Goal: Task Accomplishment & Management: Manage account settings

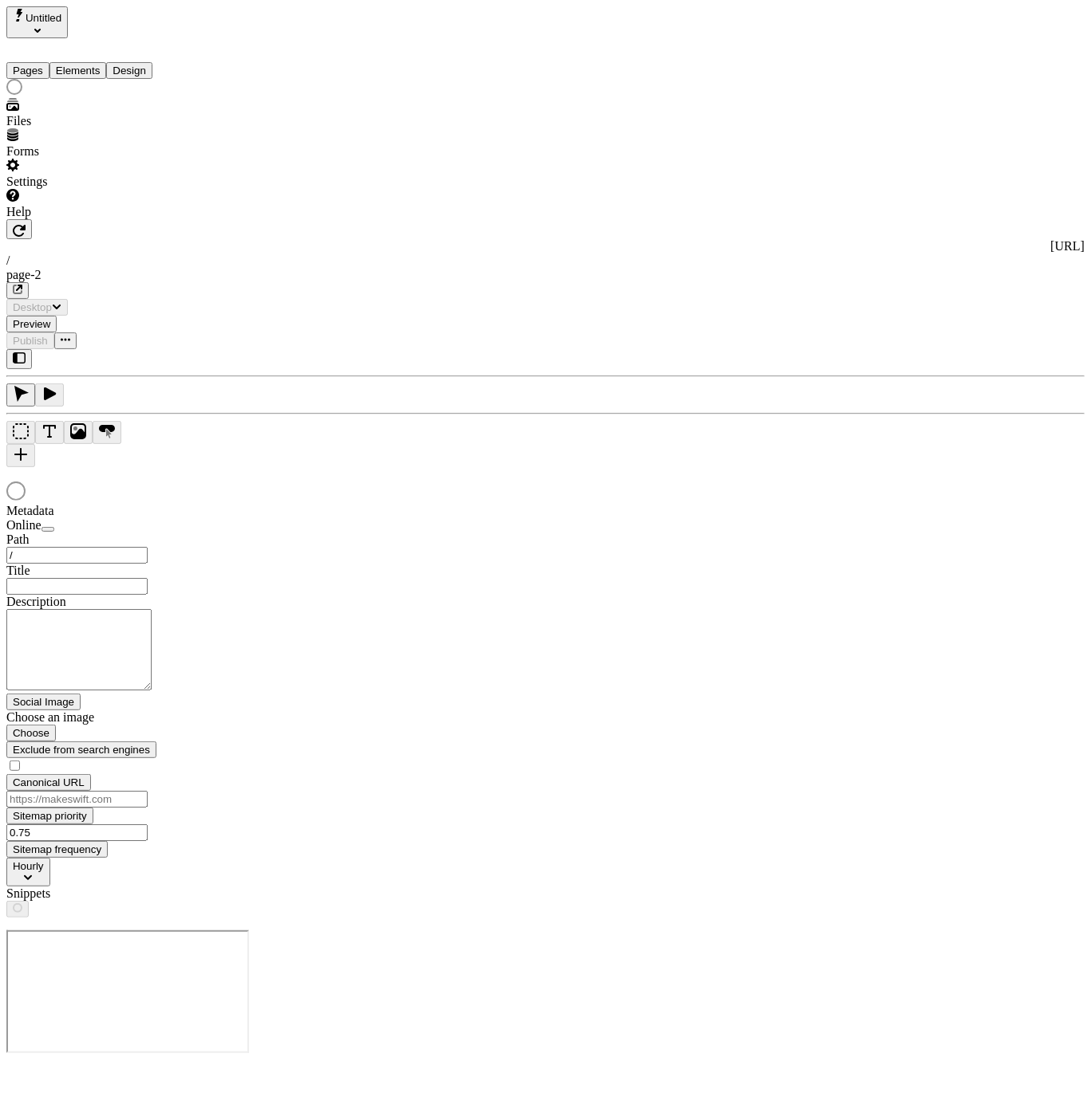
type input "/page-2"
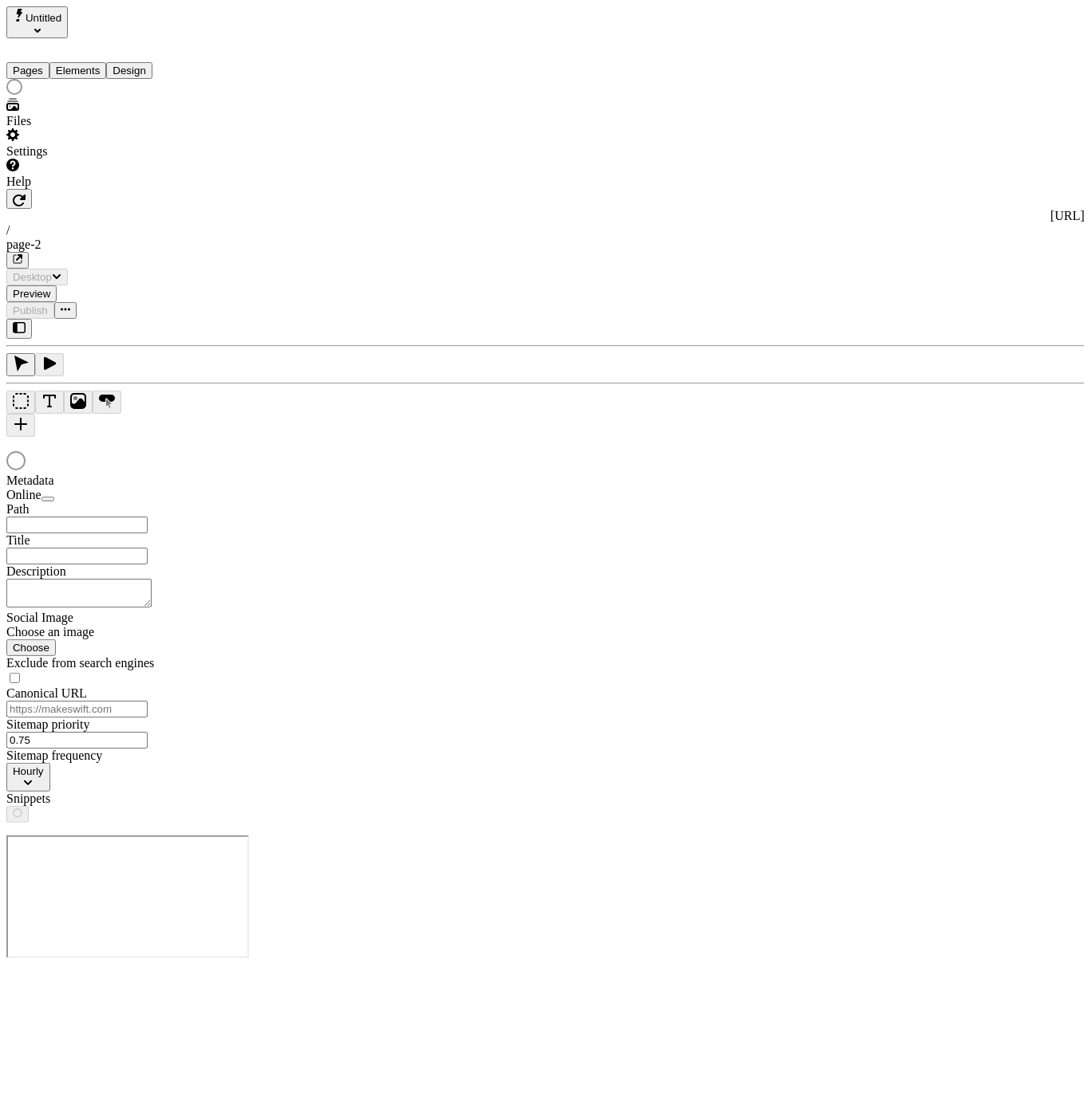
type input "asdfasdf"
type input "/page-2"
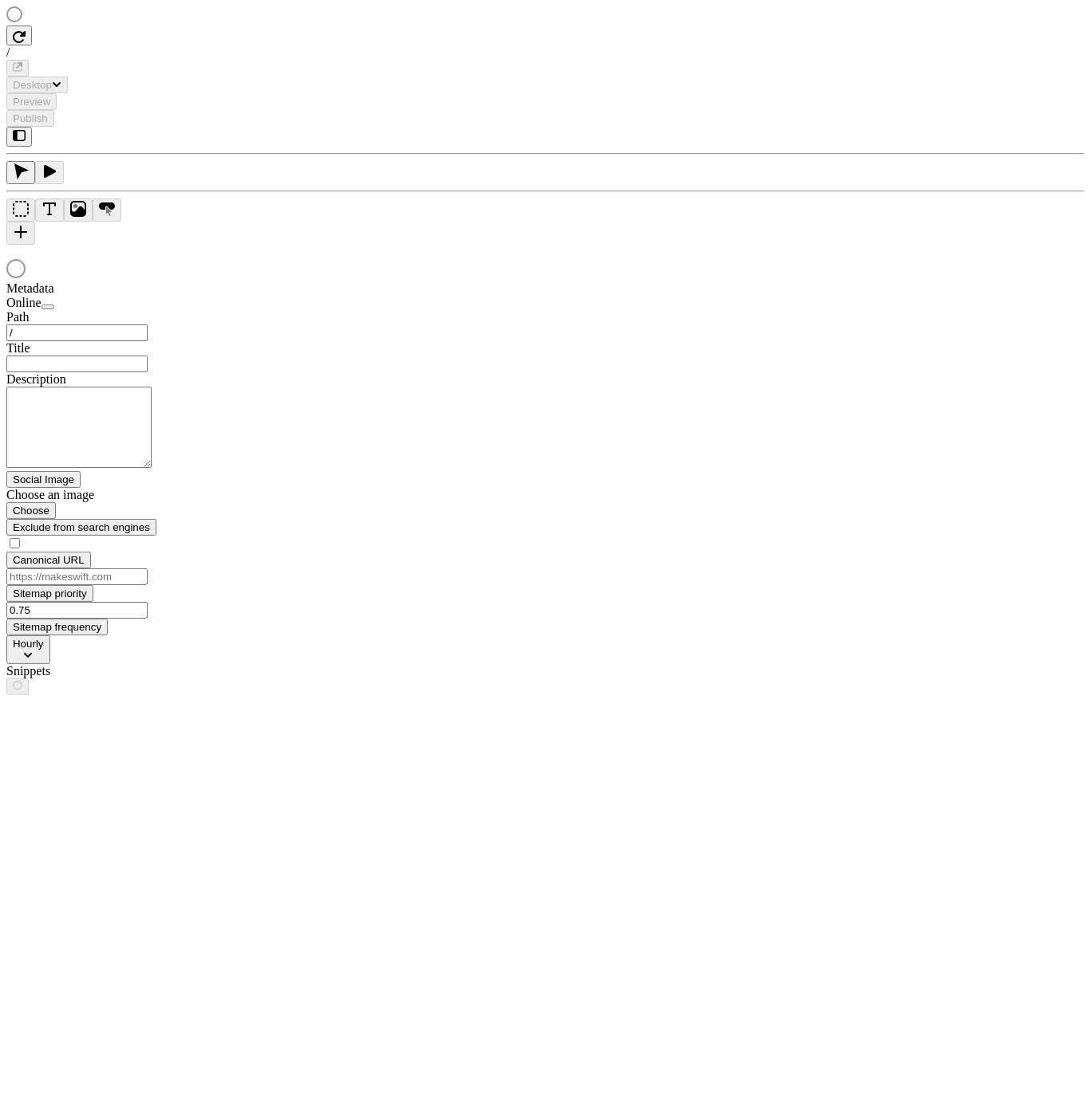
type input "/page-2"
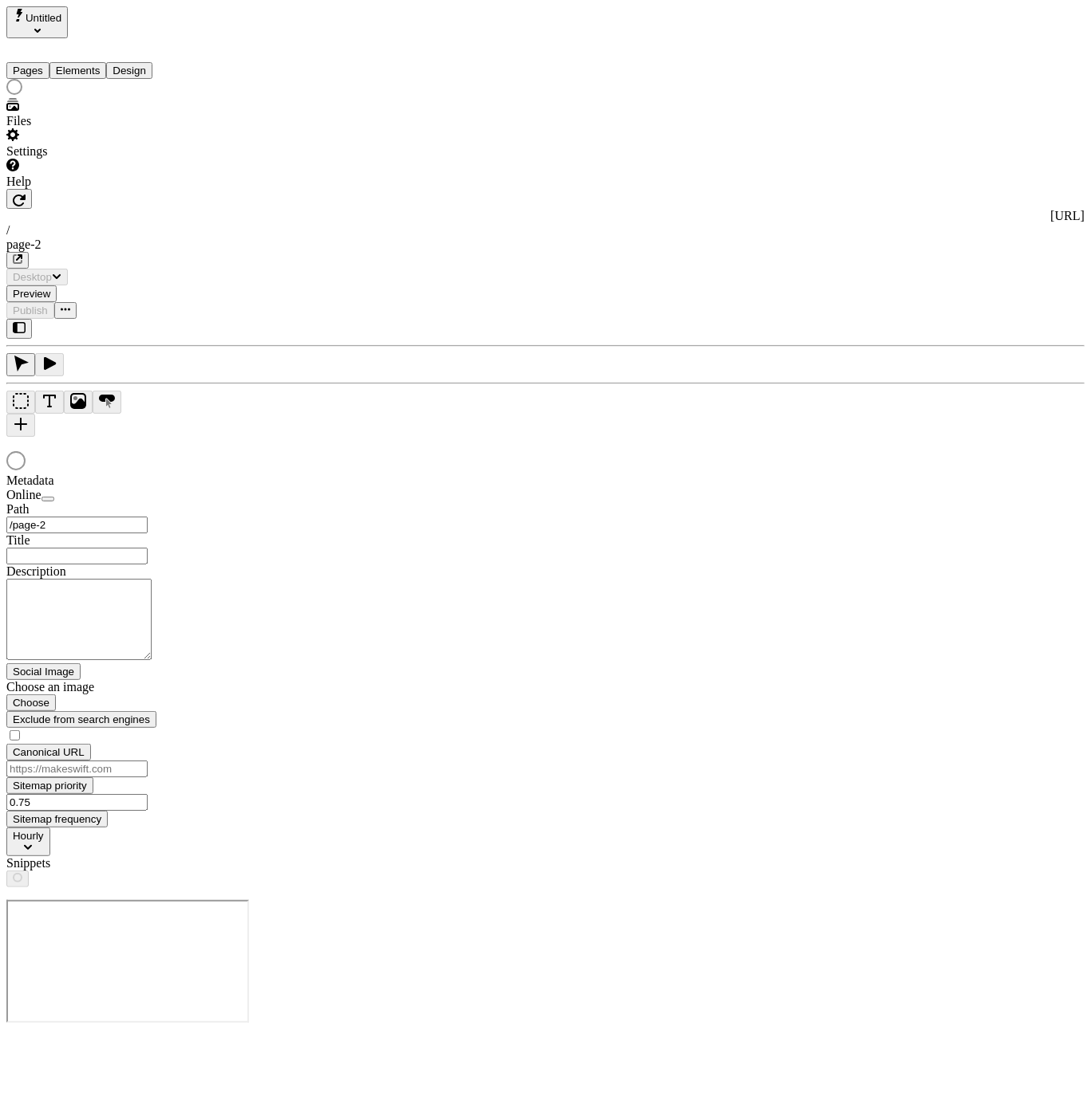
type input "asdfasdf"
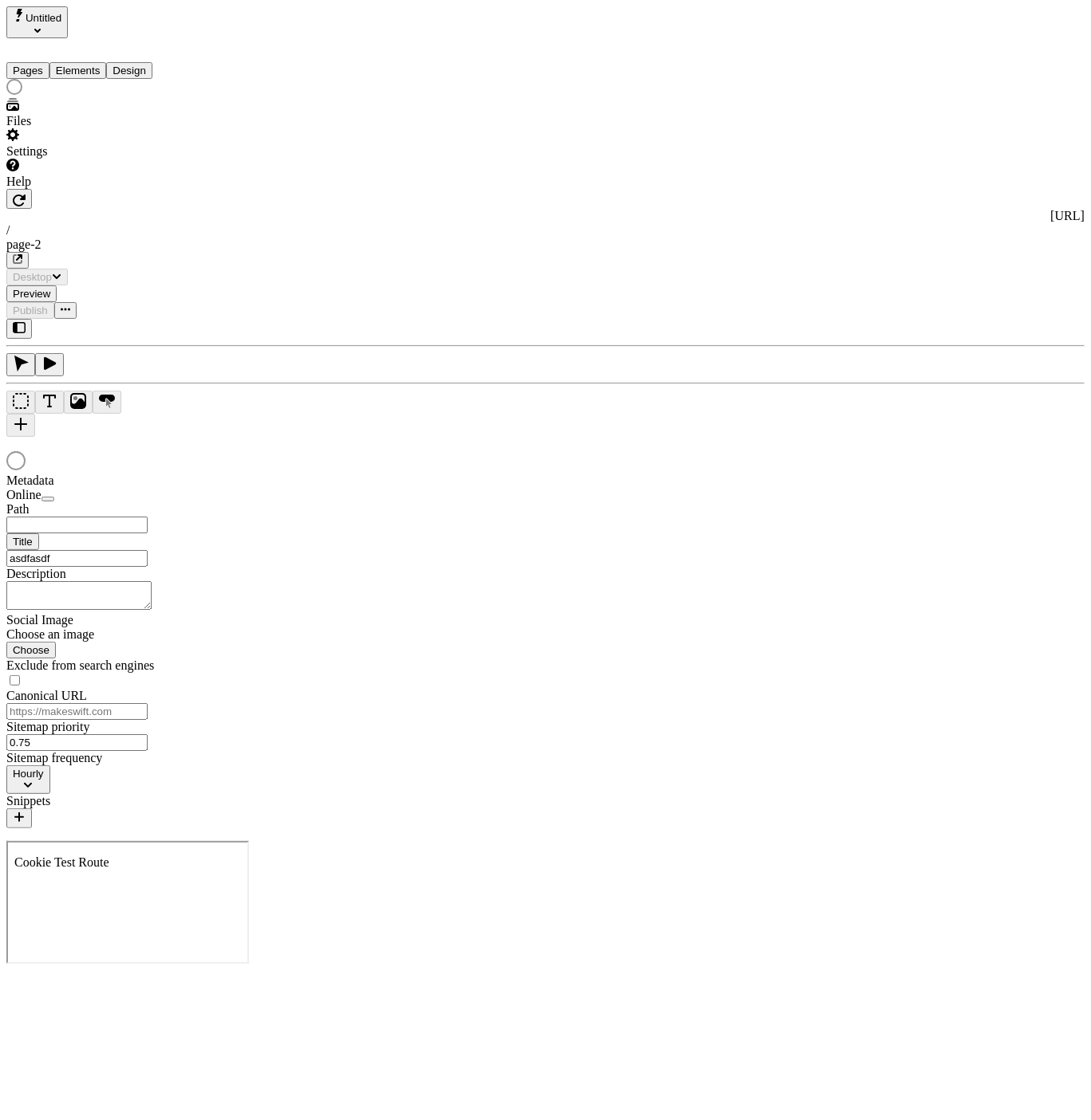
type input "/page-2"
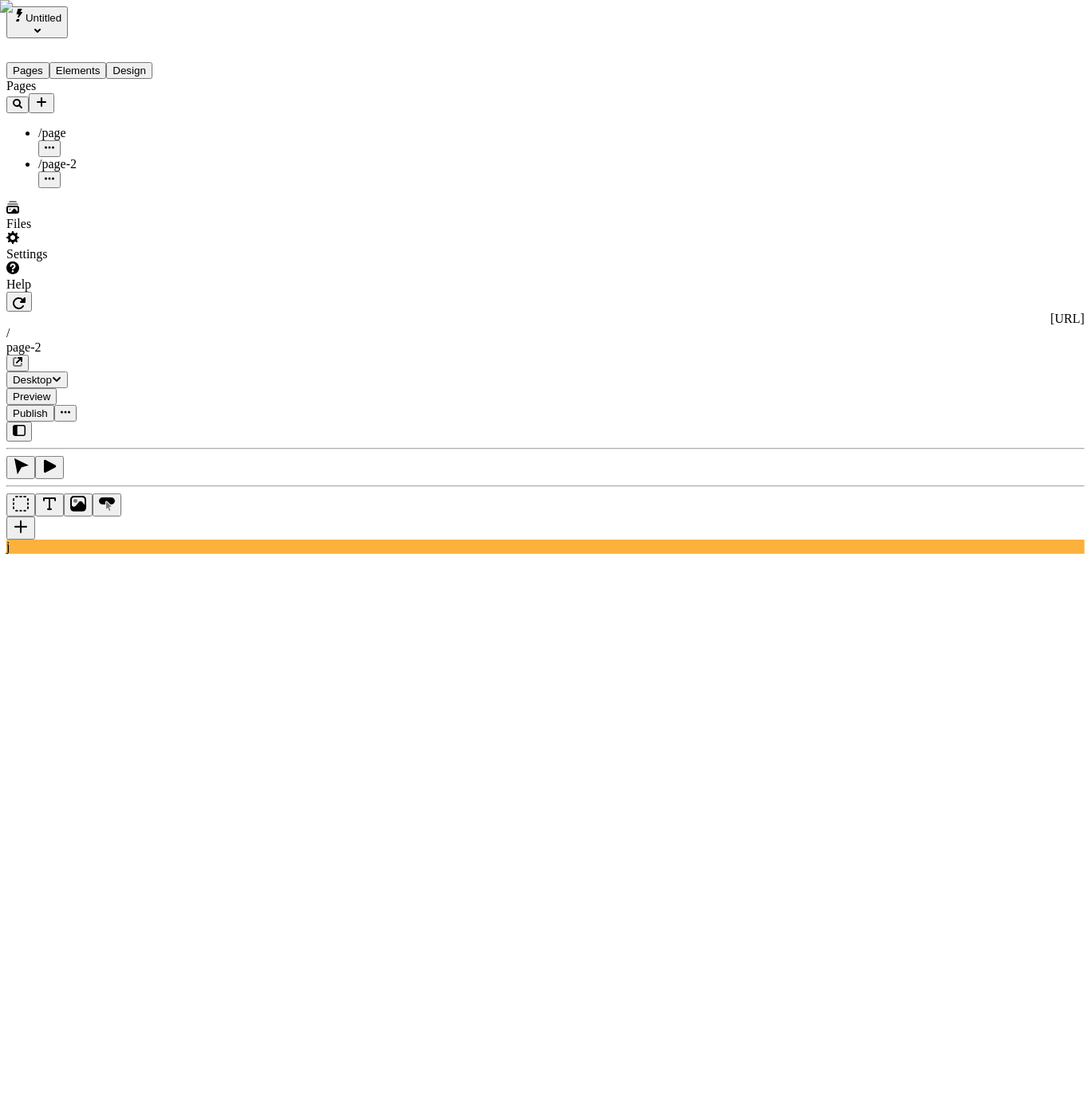
click at [97, 126] on div "/page" at bounding box center [118, 133] width 160 height 14
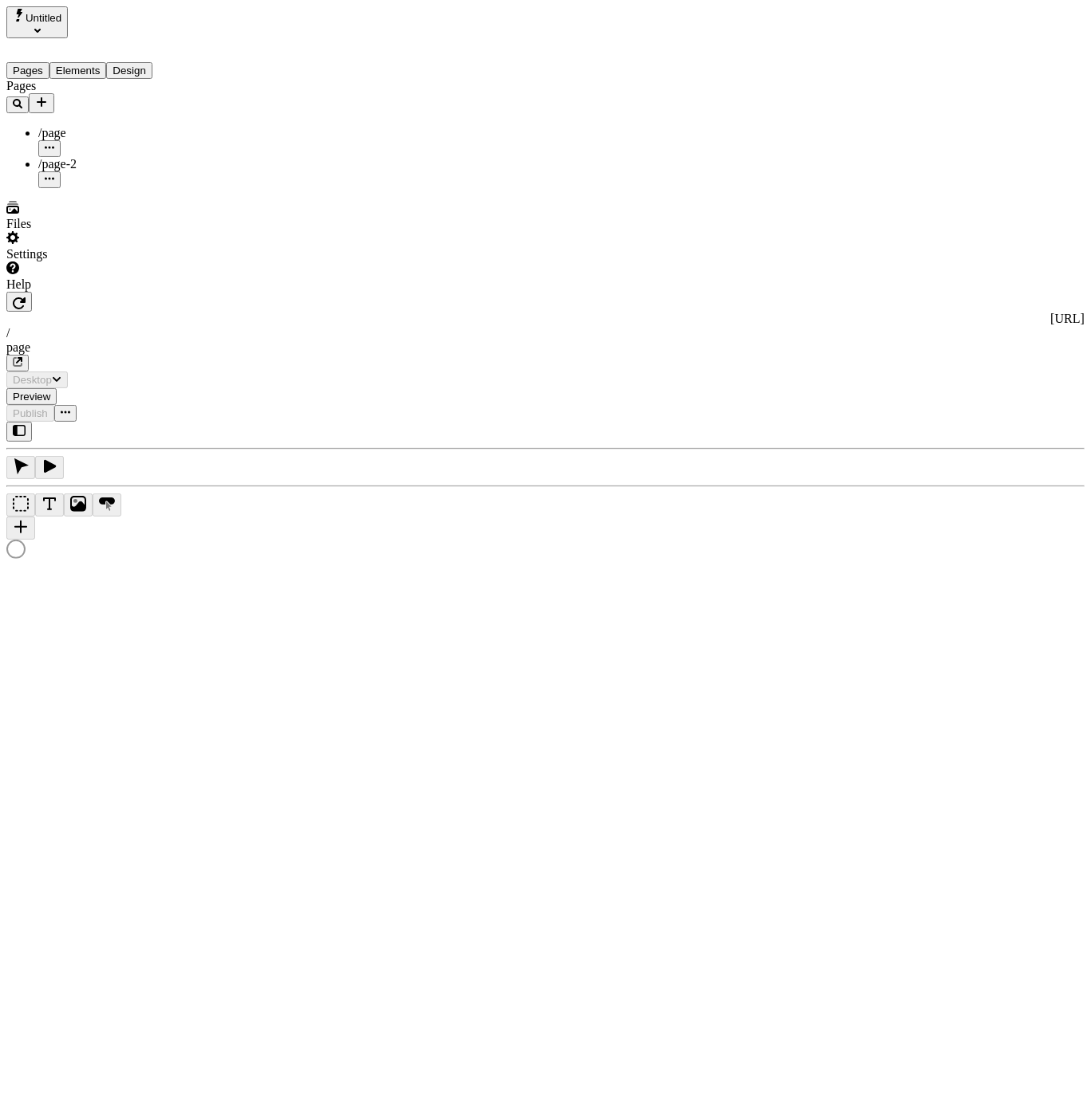
type input "/page"
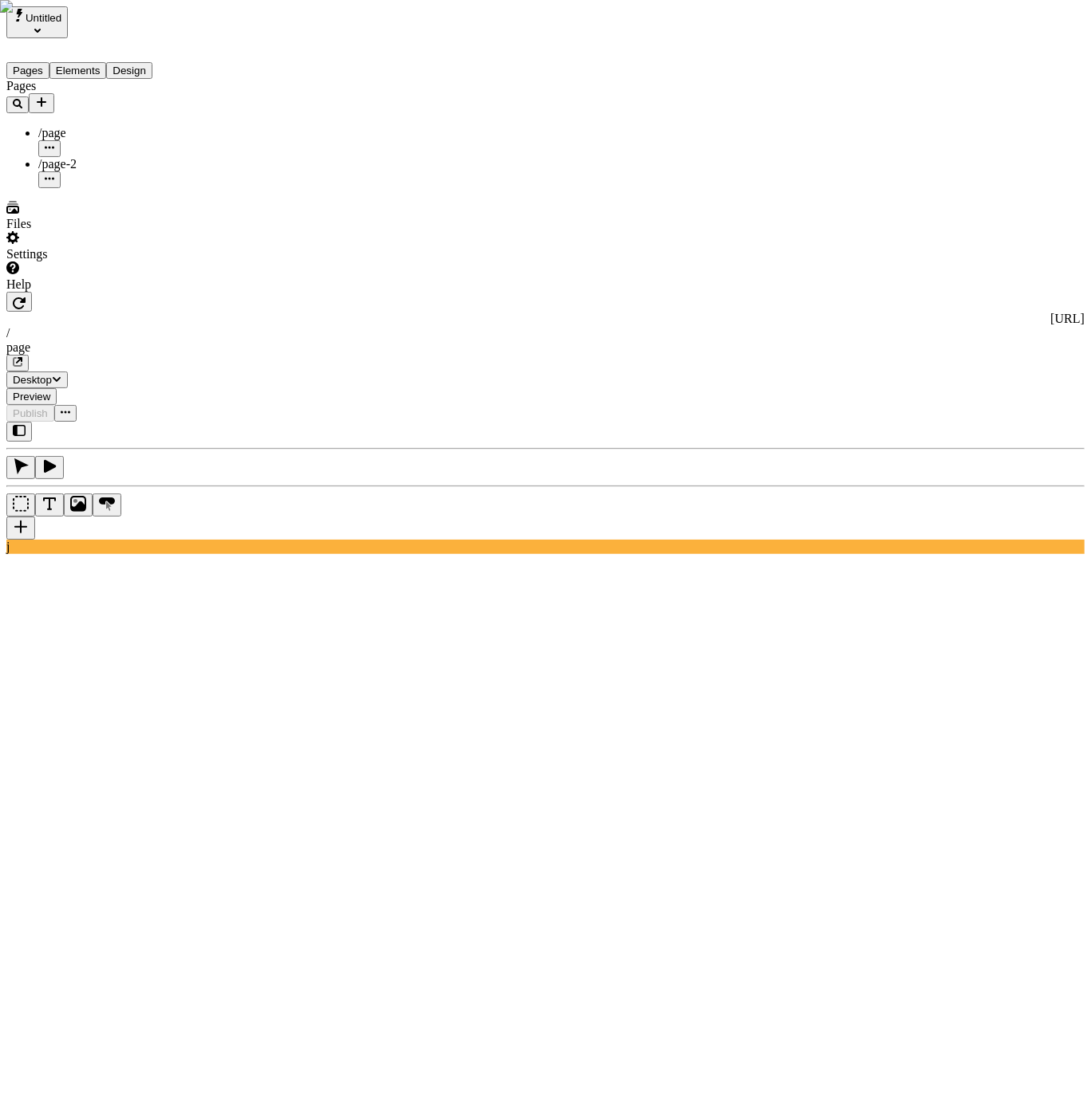
click at [92, 157] on div "/page-2" at bounding box center [118, 164] width 160 height 14
click at [98, 126] on div "/page" at bounding box center [118, 133] width 160 height 14
click at [48, 96] on icon "Add new" at bounding box center [41, 102] width 13 height 13
click at [222, 128] on span "Blank page" at bounding box center [215, 134] width 57 height 13
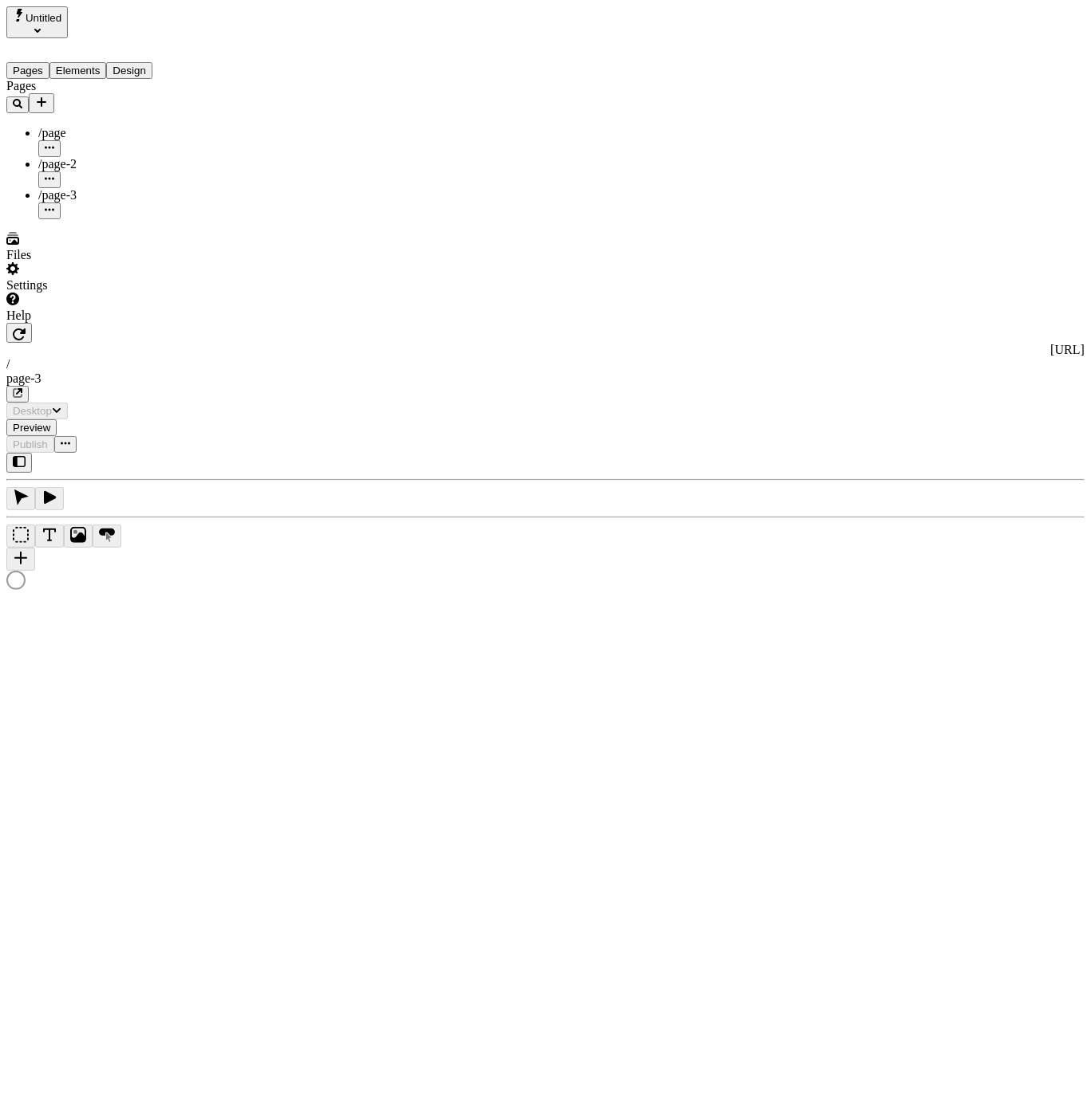
type input "/page-3"
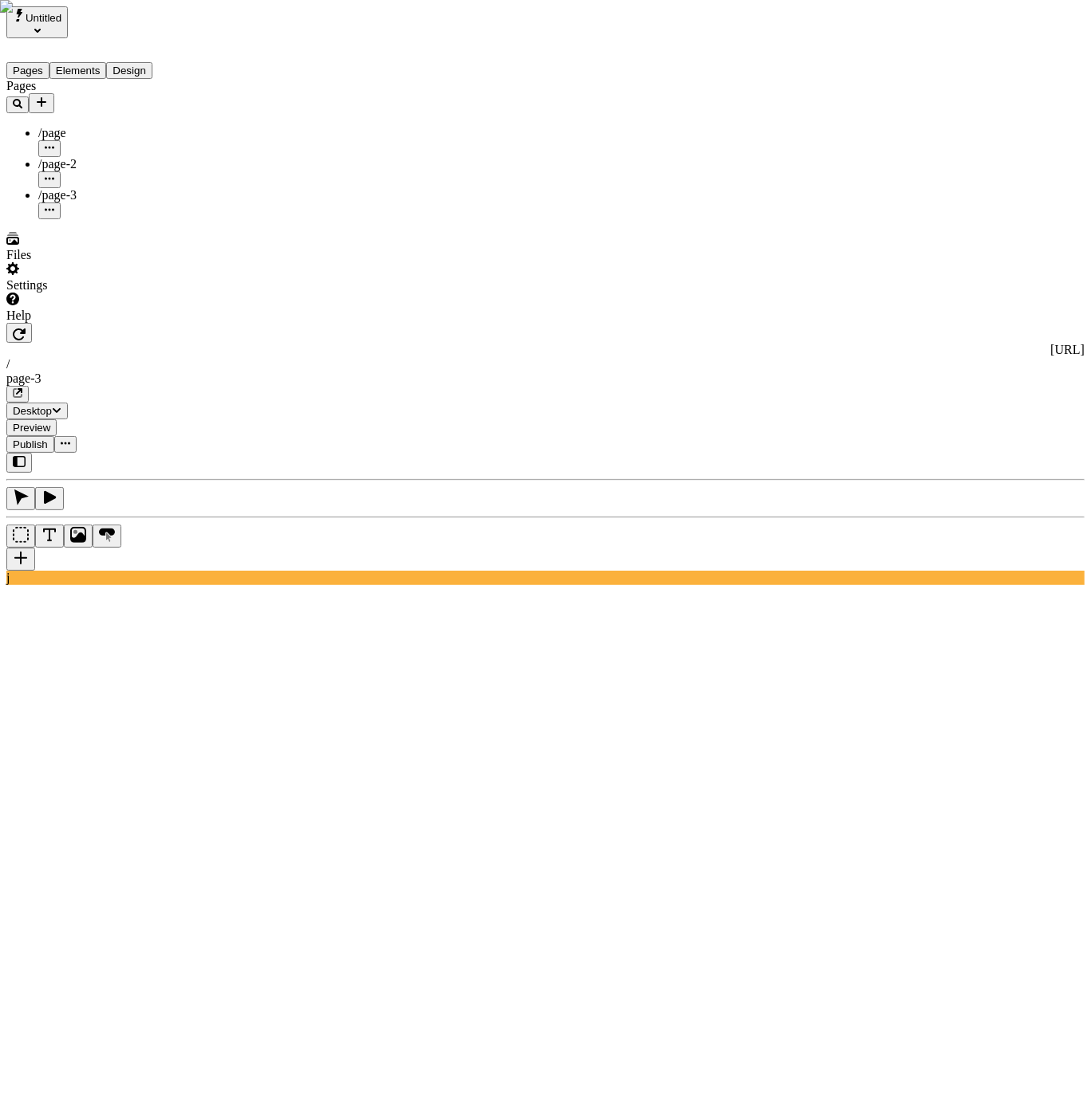
click at [131, 157] on div "/page-2" at bounding box center [118, 164] width 160 height 14
click at [128, 126] on div "/page" at bounding box center [118, 141] width 160 height 31
click at [91, 63] on button "Elements" at bounding box center [78, 71] width 57 height 17
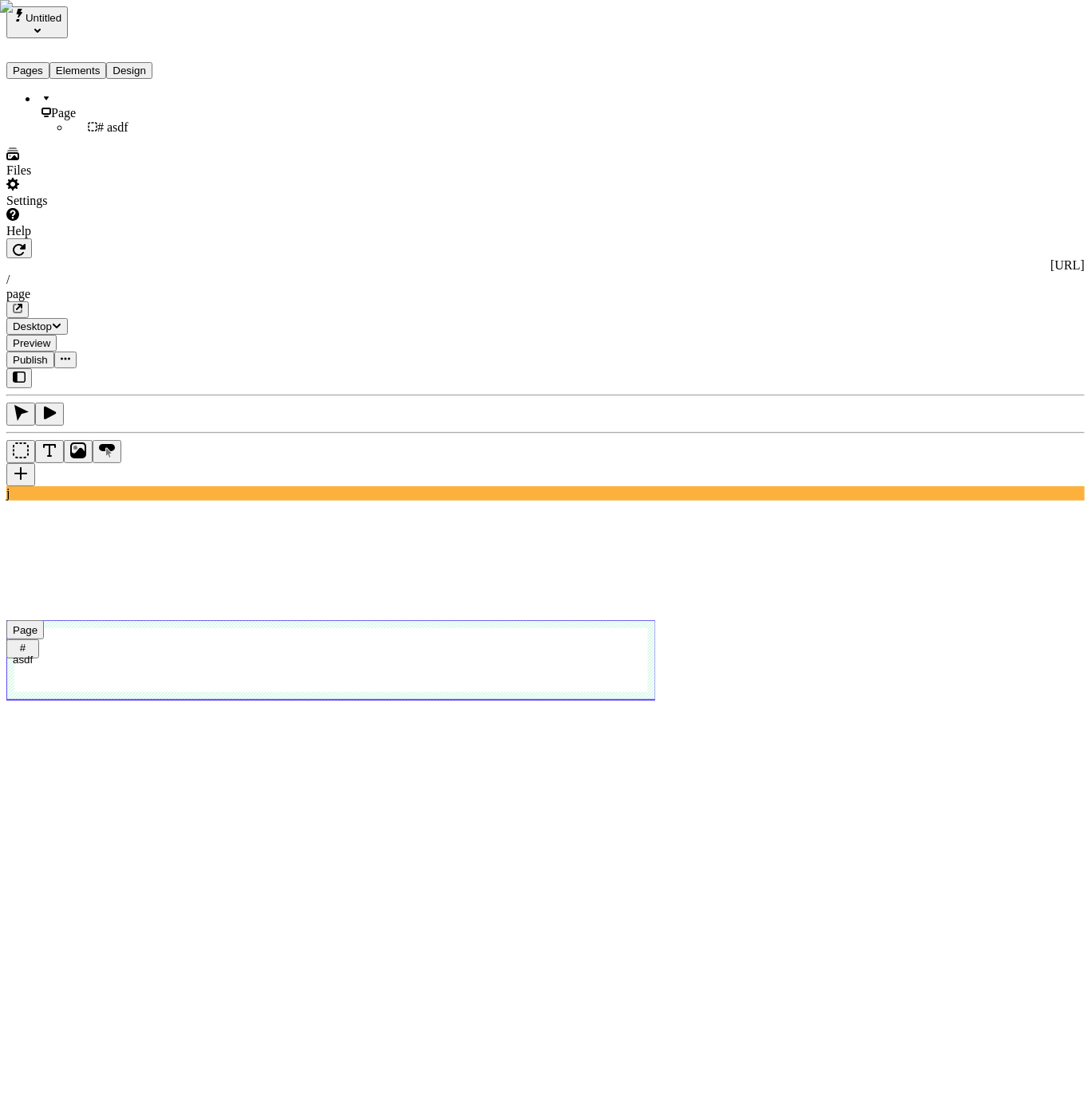
click at [95, 128] on div "# asdf" at bounding box center [134, 128] width 128 height 14
click at [90, 99] on div "Page" at bounding box center [118, 106] width 160 height 29
click at [153, 63] on button "Design" at bounding box center [130, 71] width 46 height 17
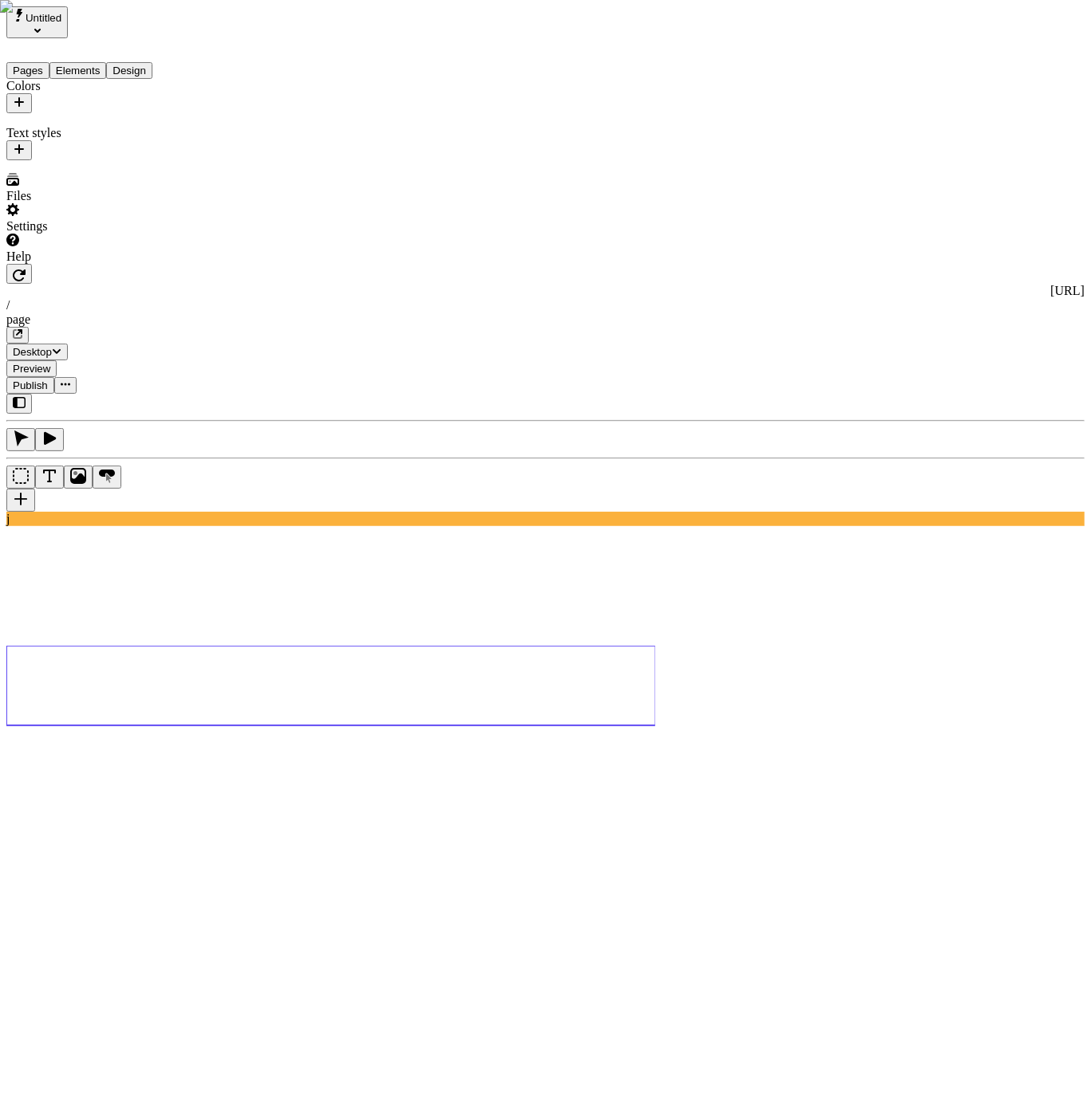
click at [183, 92] on div "Colors" at bounding box center [102, 96] width 191 height 34
click at [32, 94] on button "button" at bounding box center [19, 103] width 26 height 20
click at [270, 218] on button "Save" at bounding box center [251, 209] width 37 height 17
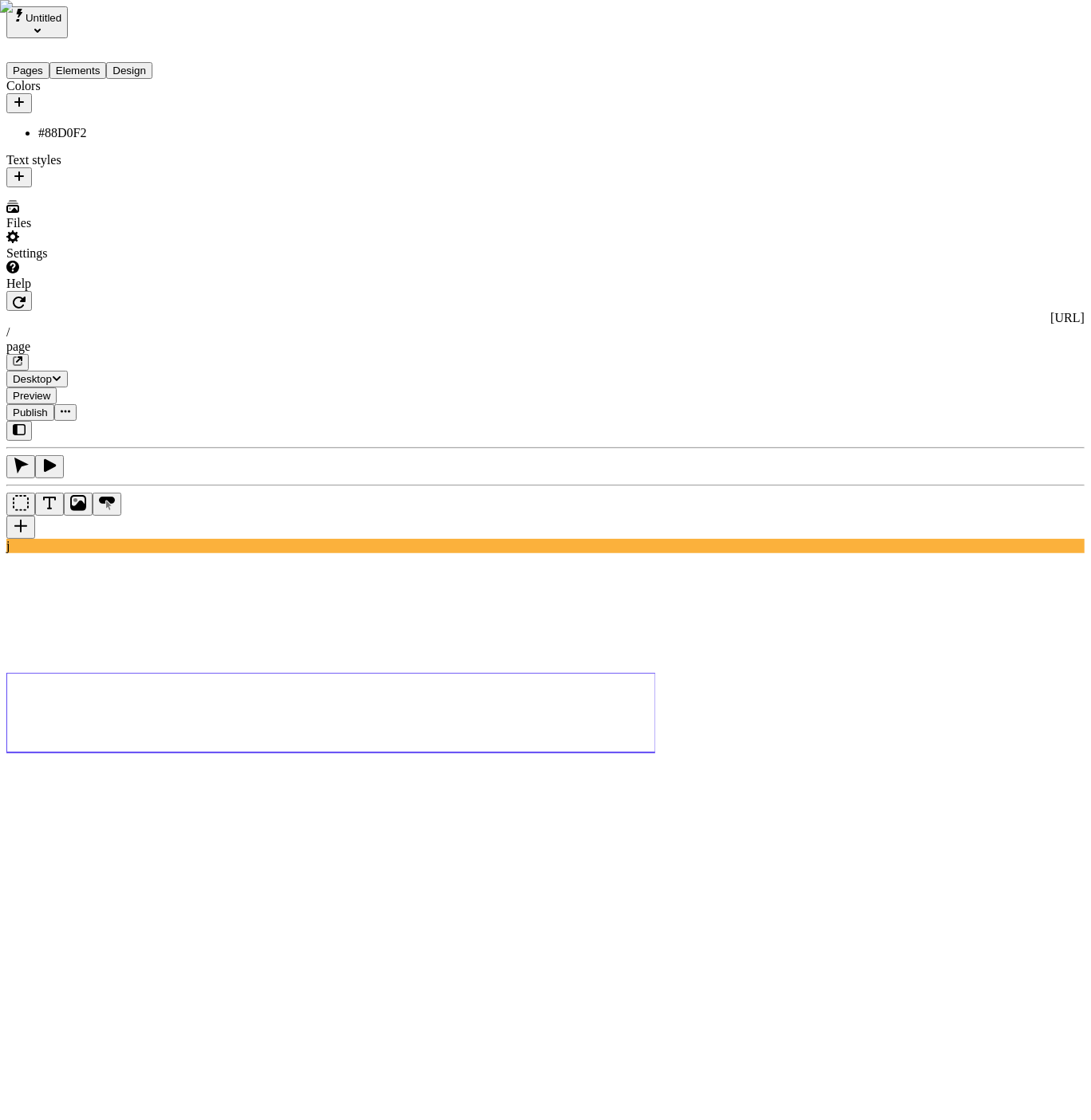
click at [24, 97] on icon "button" at bounding box center [19, 102] width 10 height 10
click at [264, 215] on span "Save" at bounding box center [251, 209] width 24 height 12
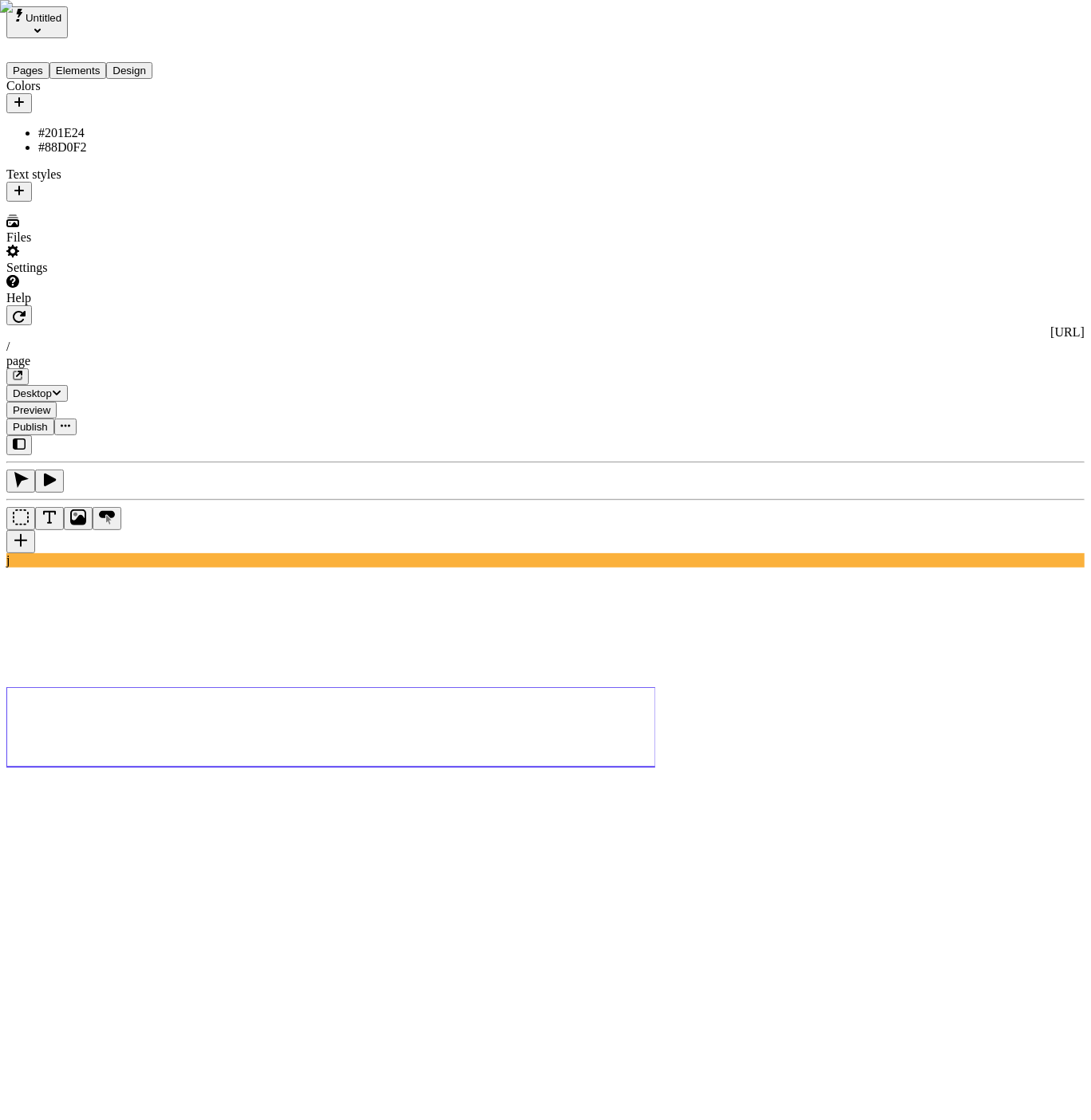
click at [115, 140] on div "#88D0F2" at bounding box center [118, 147] width 160 height 14
type input "nice"
click at [238, 269] on button "Save" at bounding box center [256, 277] width 37 height 17
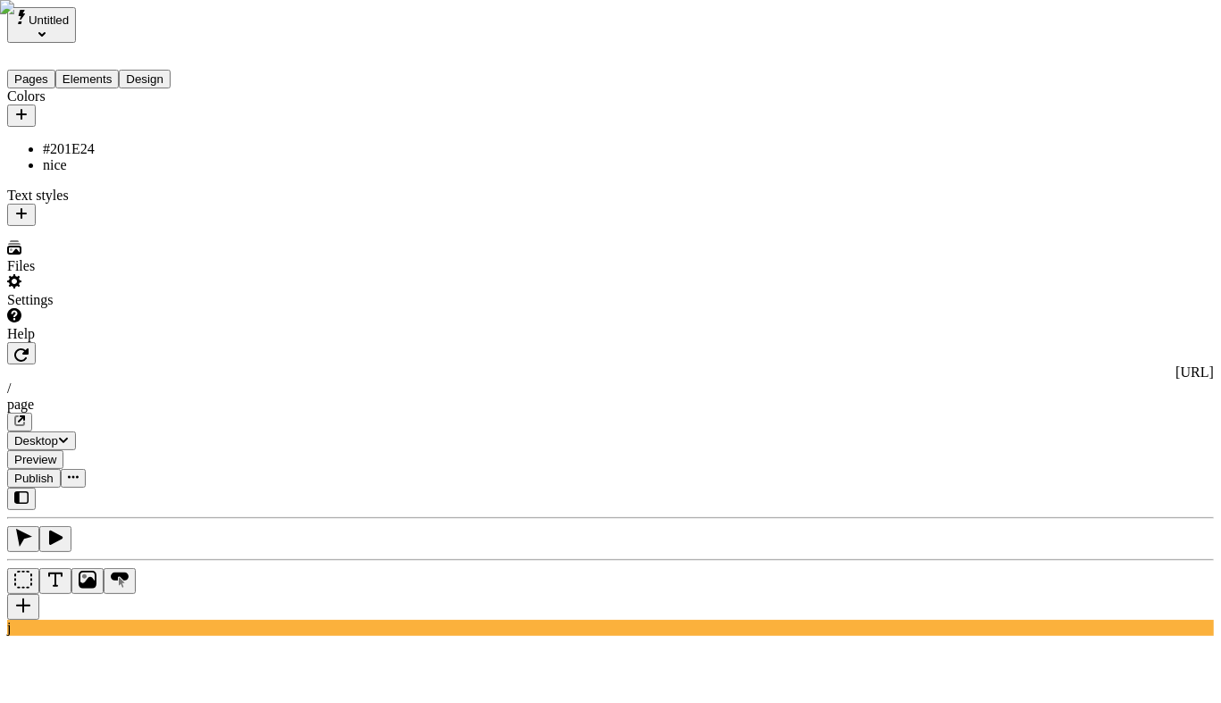
click at [148, 226] on div "Colors #201E24 nice Text styles" at bounding box center [114, 156] width 214 height 137
type input "asdf"
drag, startPoint x: 1026, startPoint y: 34, endPoint x: 1035, endPoint y: 23, distance: 13.9
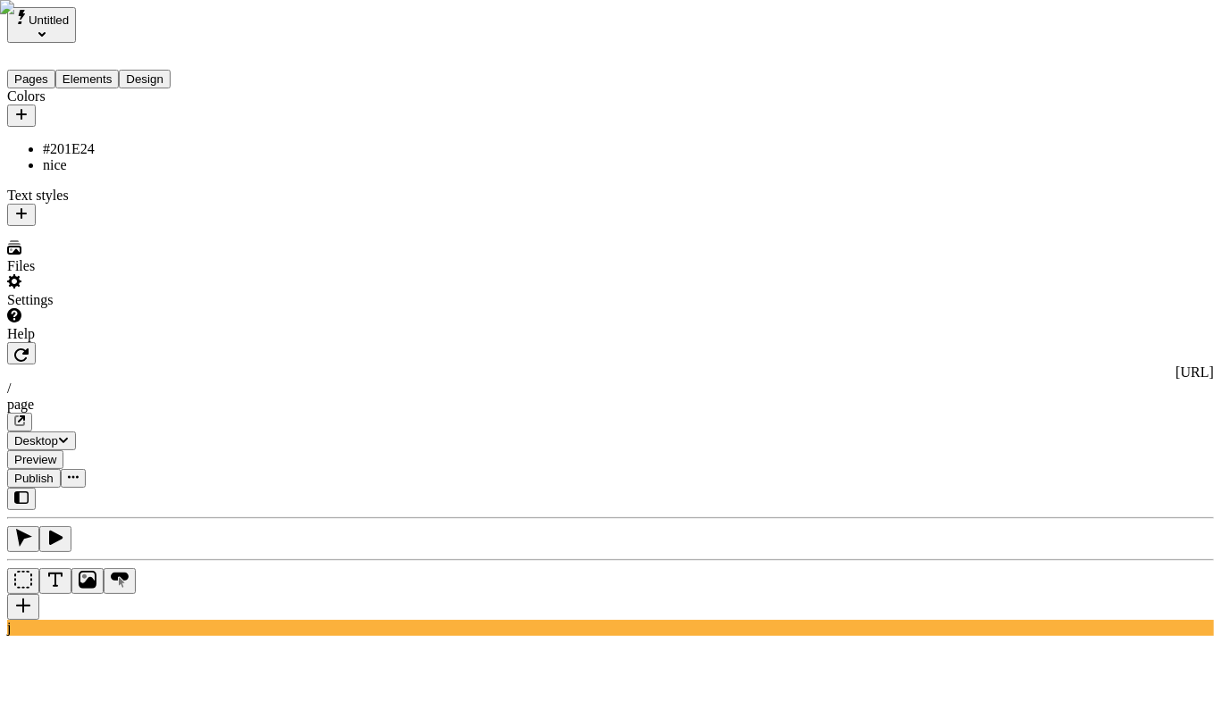
drag, startPoint x: 143, startPoint y: 319, endPoint x: 141, endPoint y: 305, distance: 13.5
click at [143, 226] on div "Colors #201E24 nice Text styles" at bounding box center [114, 156] width 214 height 137
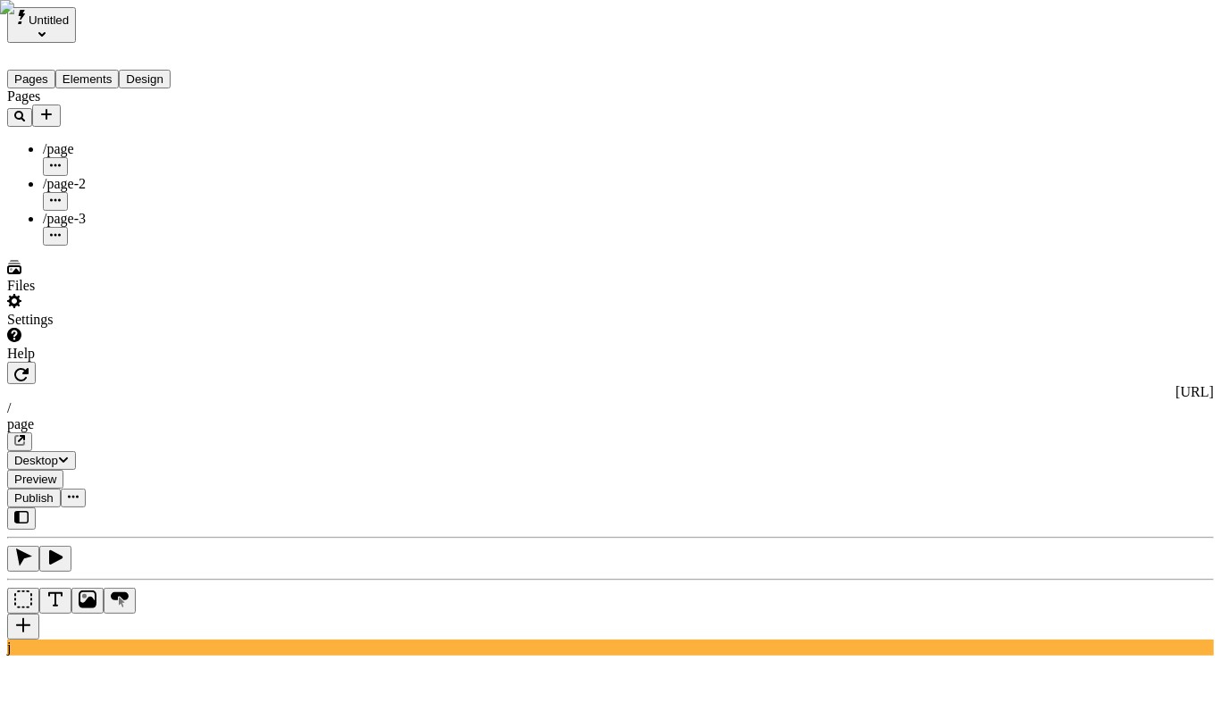
click at [38, 70] on button "Pages" at bounding box center [31, 79] width 48 height 19
type input "asdfasdf"
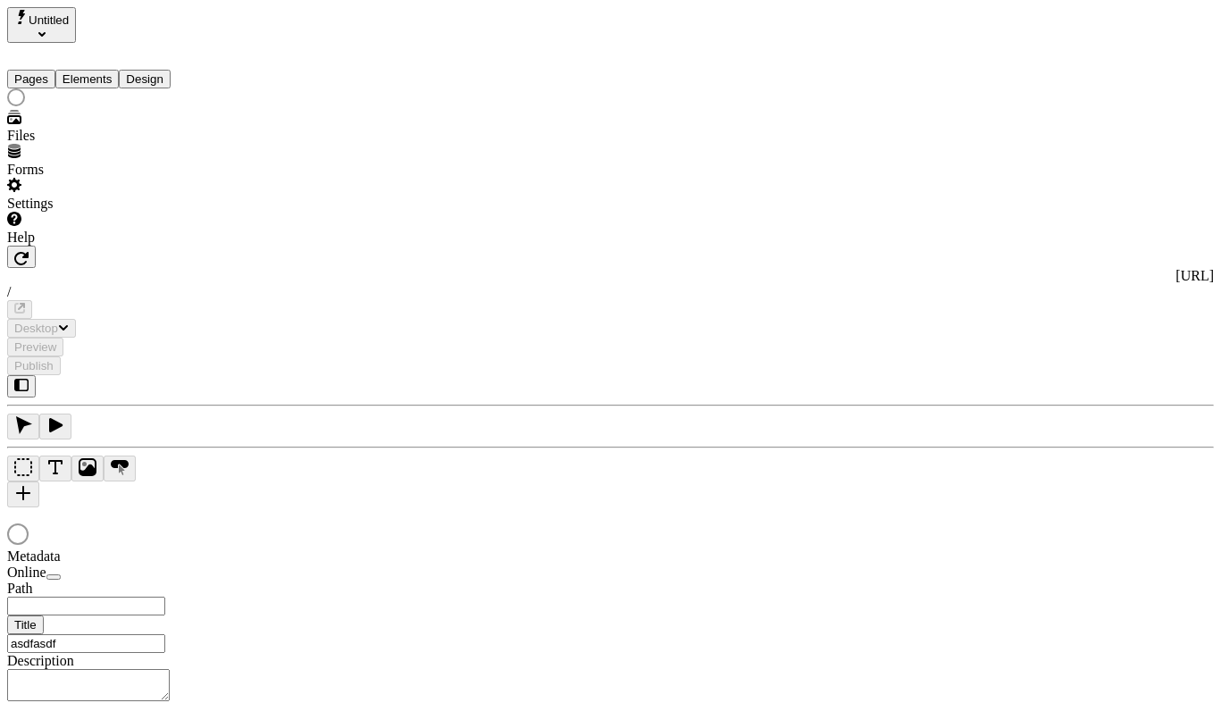
type input "/page"
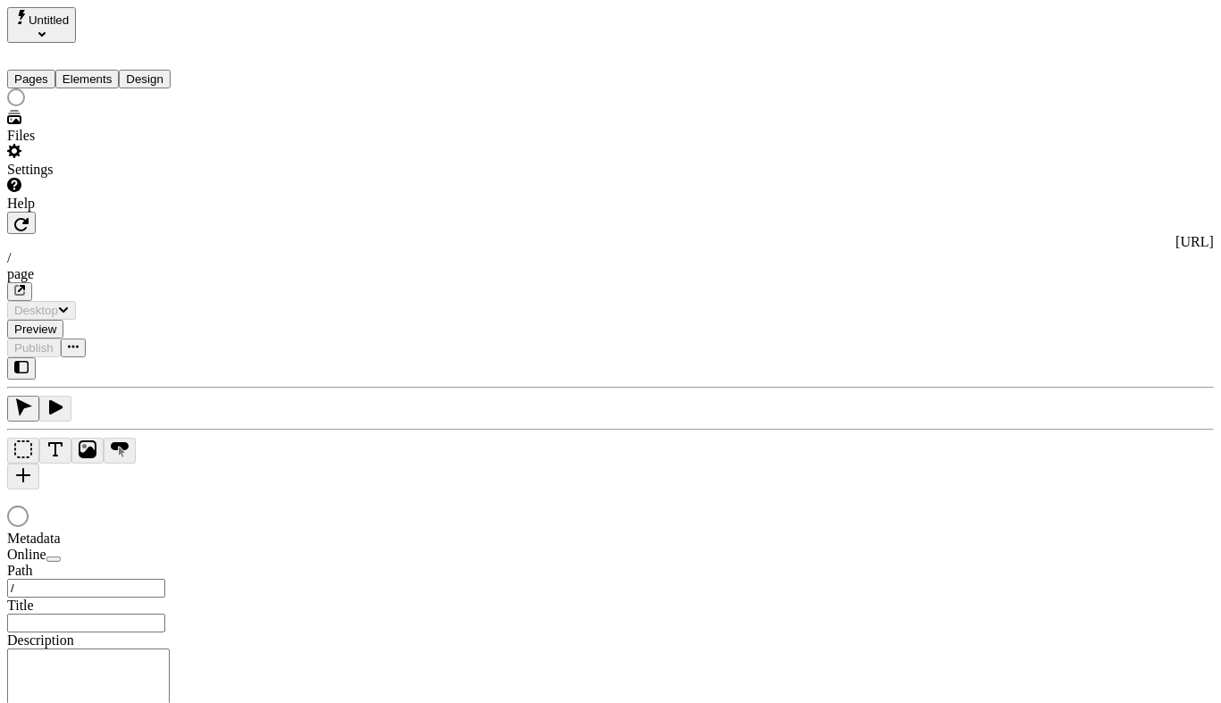
type input "/page"
type input "asdfasdf"
type input "/page"
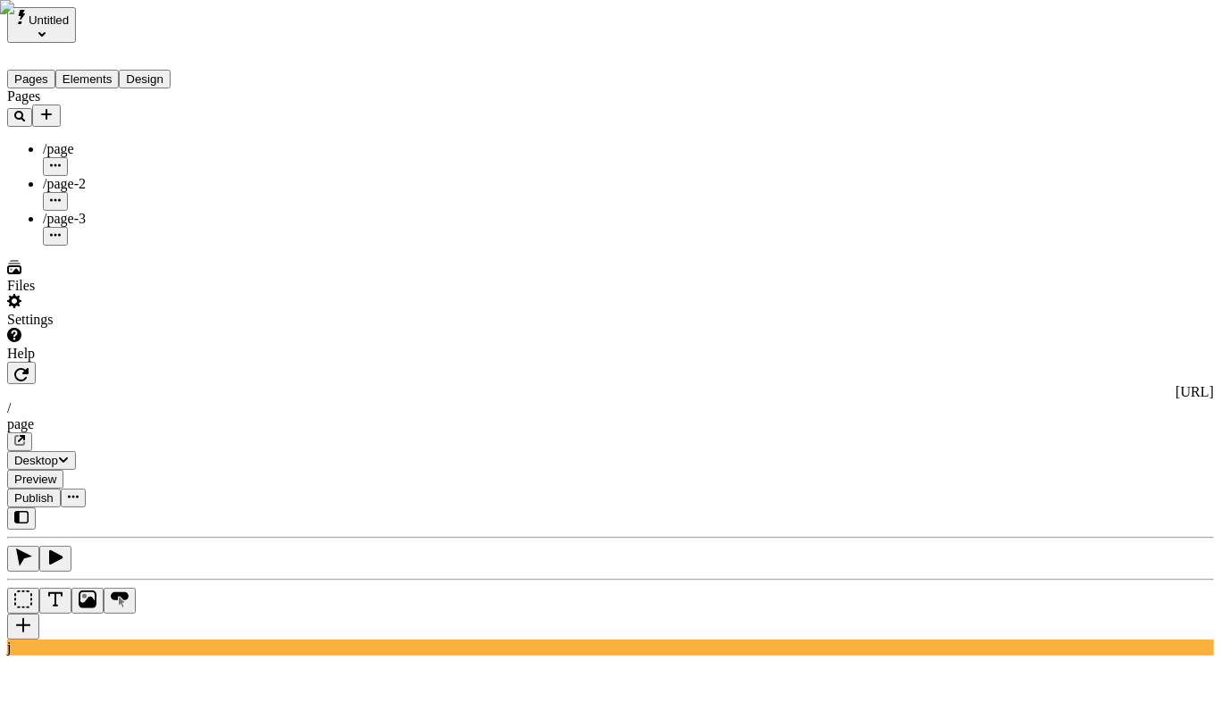
type input "asdfasdfasdfasdfasdfasdf"
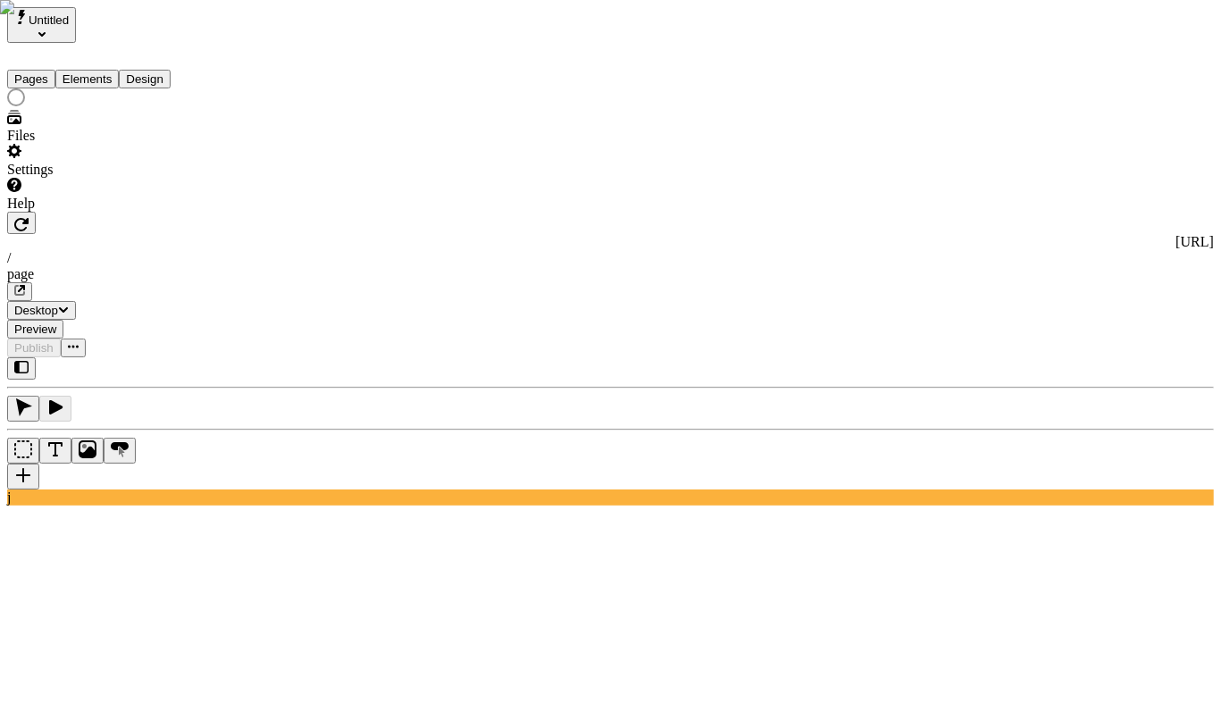
type input "asdfasdfasdfasdfasdfasdf"
type input "/page"
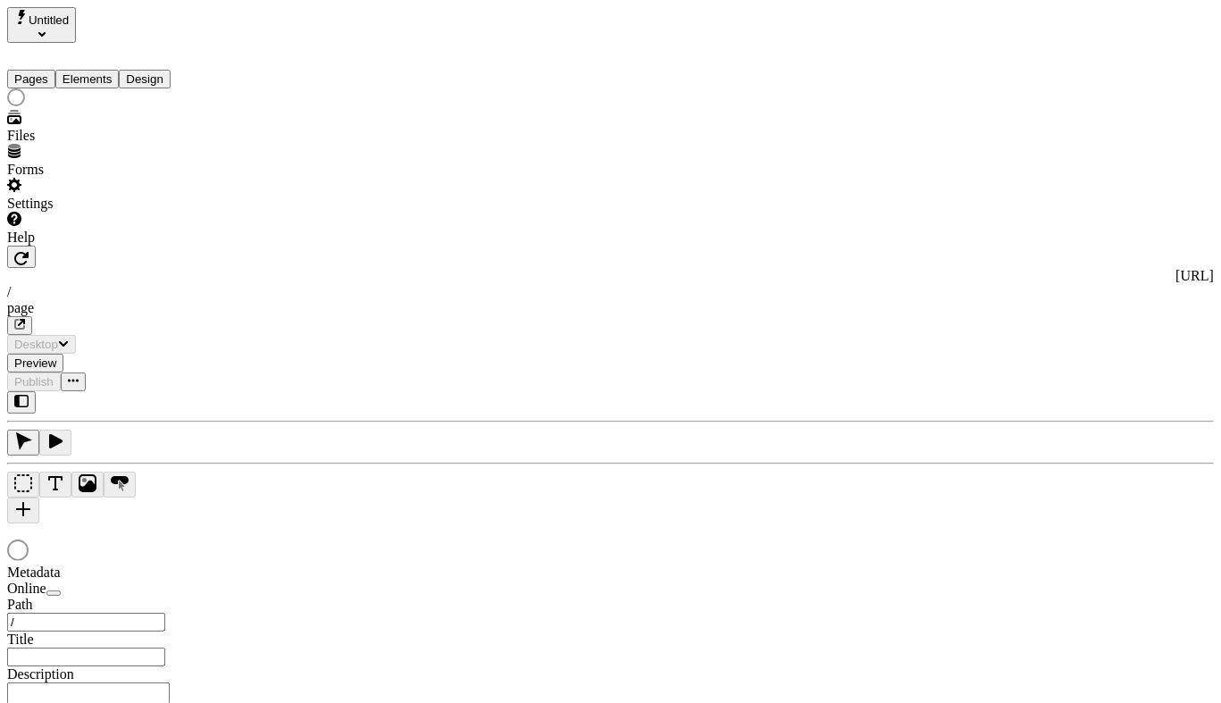
type input "/page"
type input "asdfasdfasdfasdfasdfasdf"
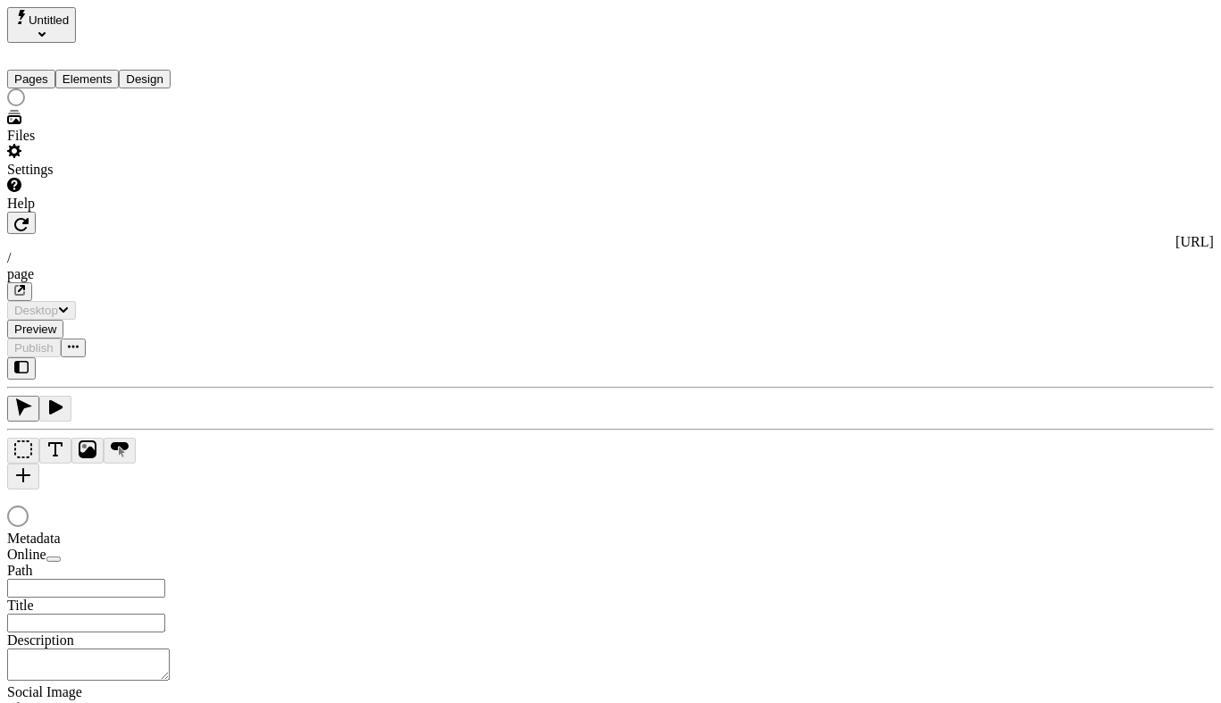
type input "asdfasdfasdfasdfasdfasdf"
type input "/page"
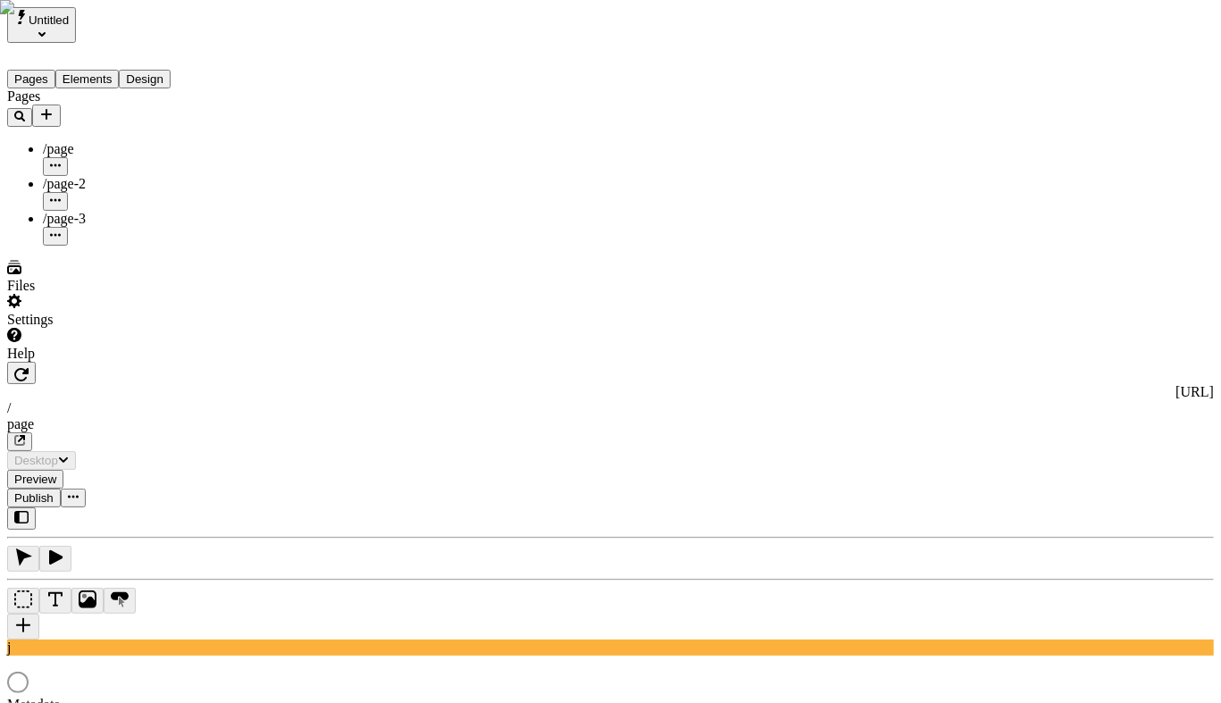
click at [95, 176] on div "/page-2" at bounding box center [132, 184] width 179 height 16
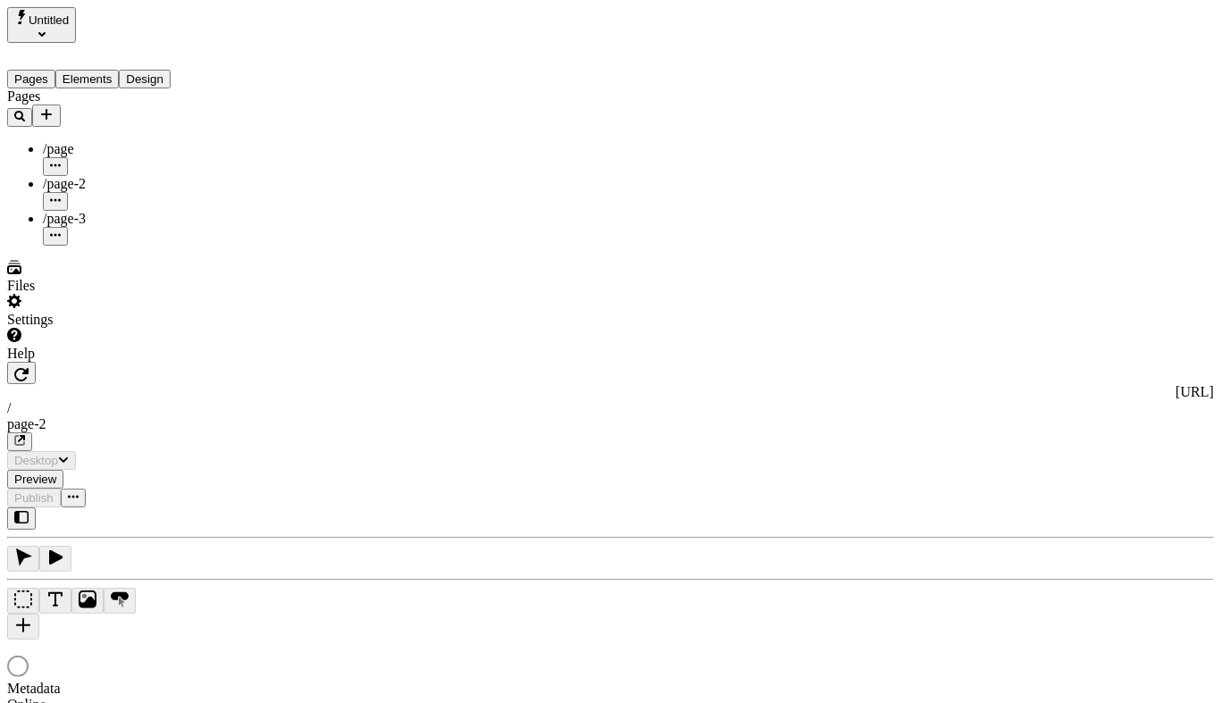
type input "asdfasdf"
type input "/page-2"
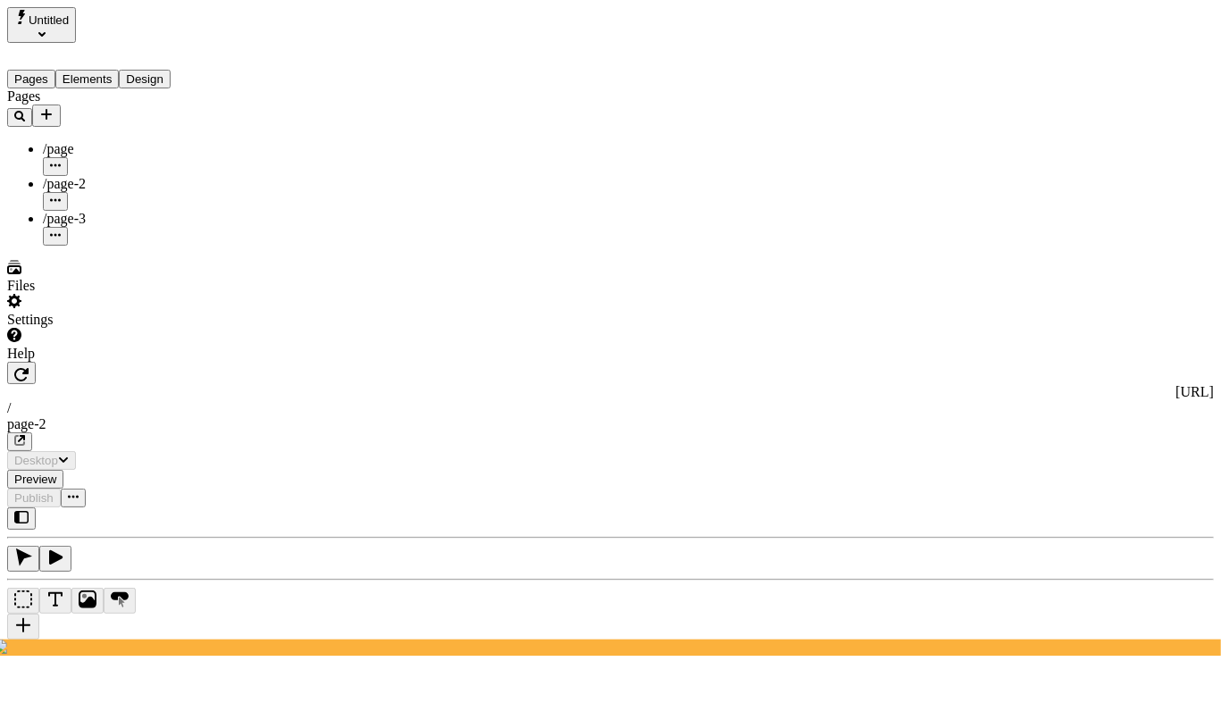
click at [104, 211] on div "/page-3" at bounding box center [132, 219] width 179 height 16
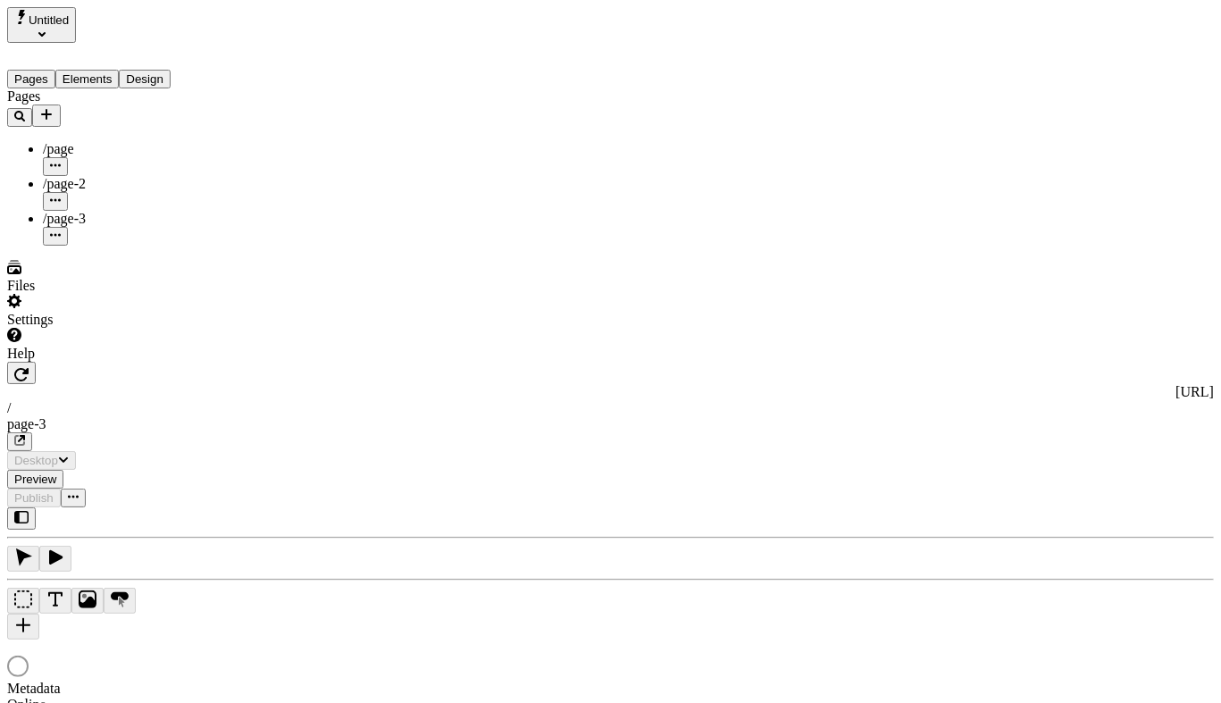
type input "/page-3"
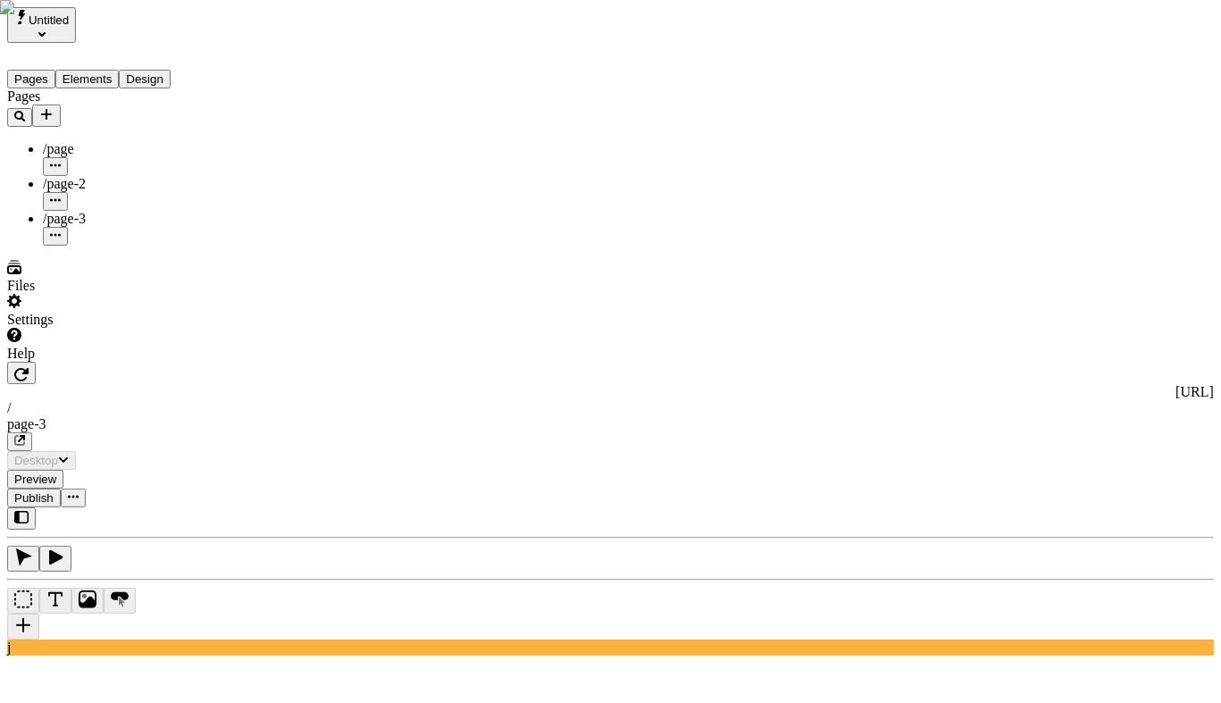
click at [98, 141] on div "/page" at bounding box center [132, 149] width 179 height 16
click at [137, 294] on div "Files" at bounding box center [114, 277] width 214 height 34
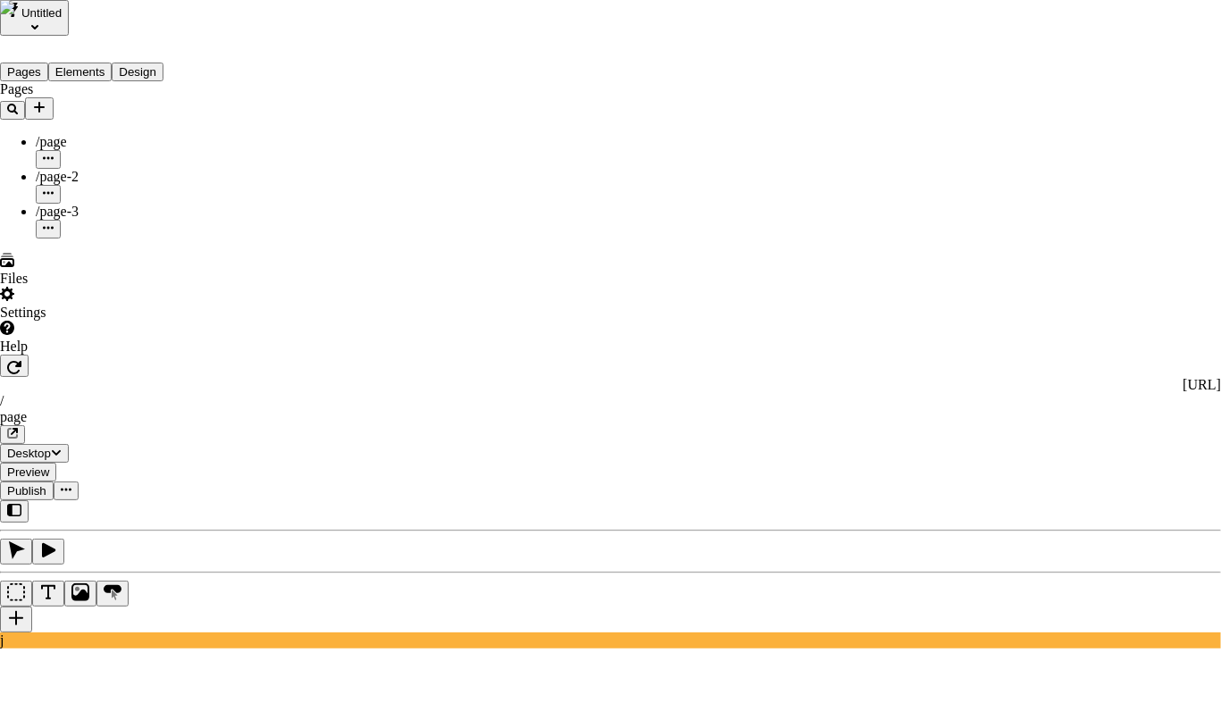
type input "l"
type input "i"
type input "a"
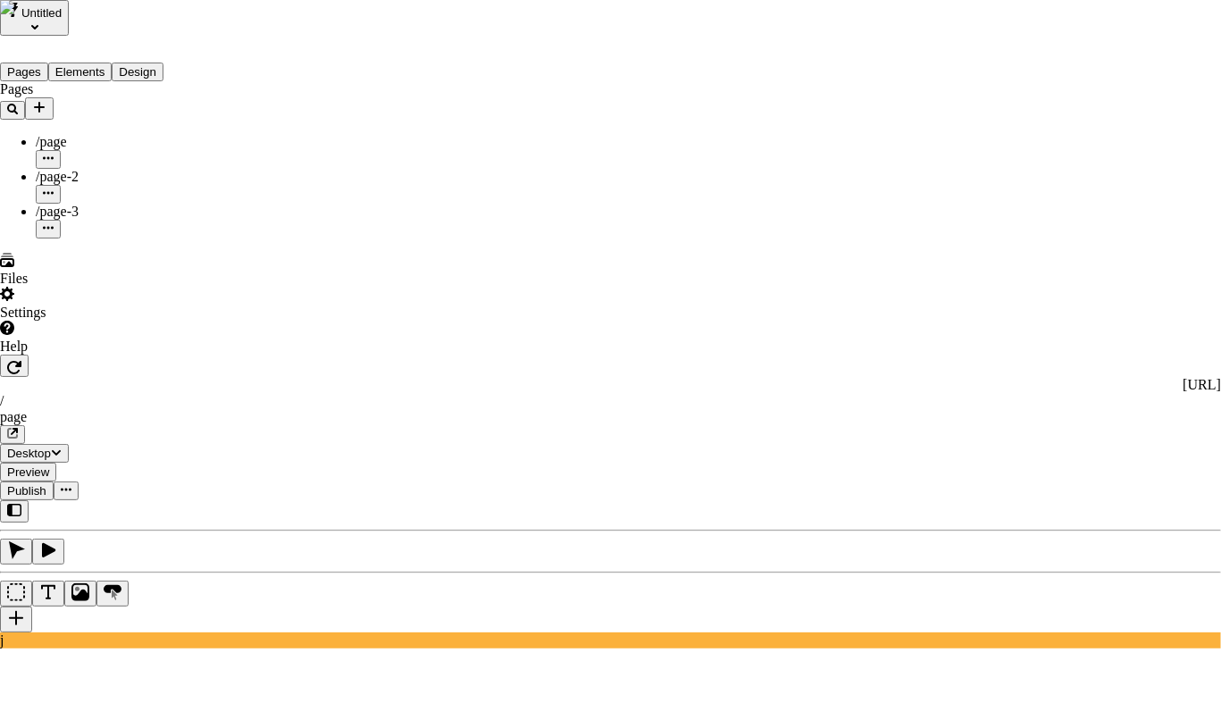
type input "l"
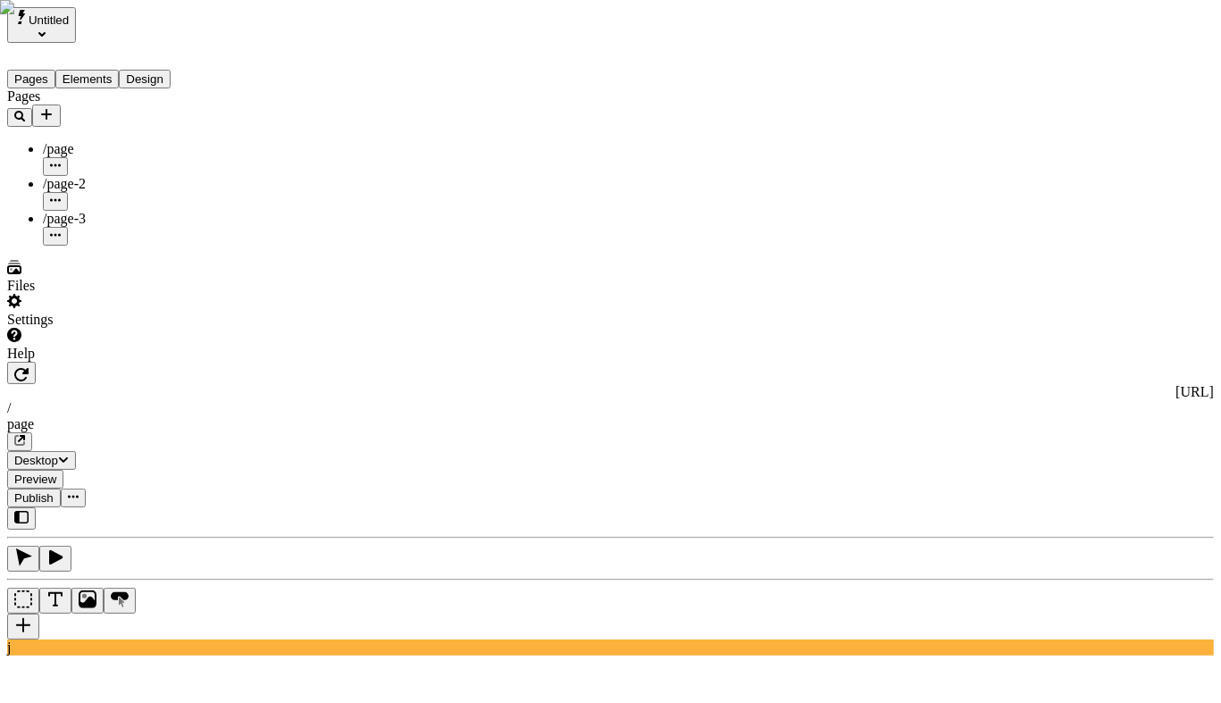
click at [109, 294] on div "Files" at bounding box center [114, 277] width 214 height 34
click at [25, 111] on icon "button" at bounding box center [19, 116] width 11 height 11
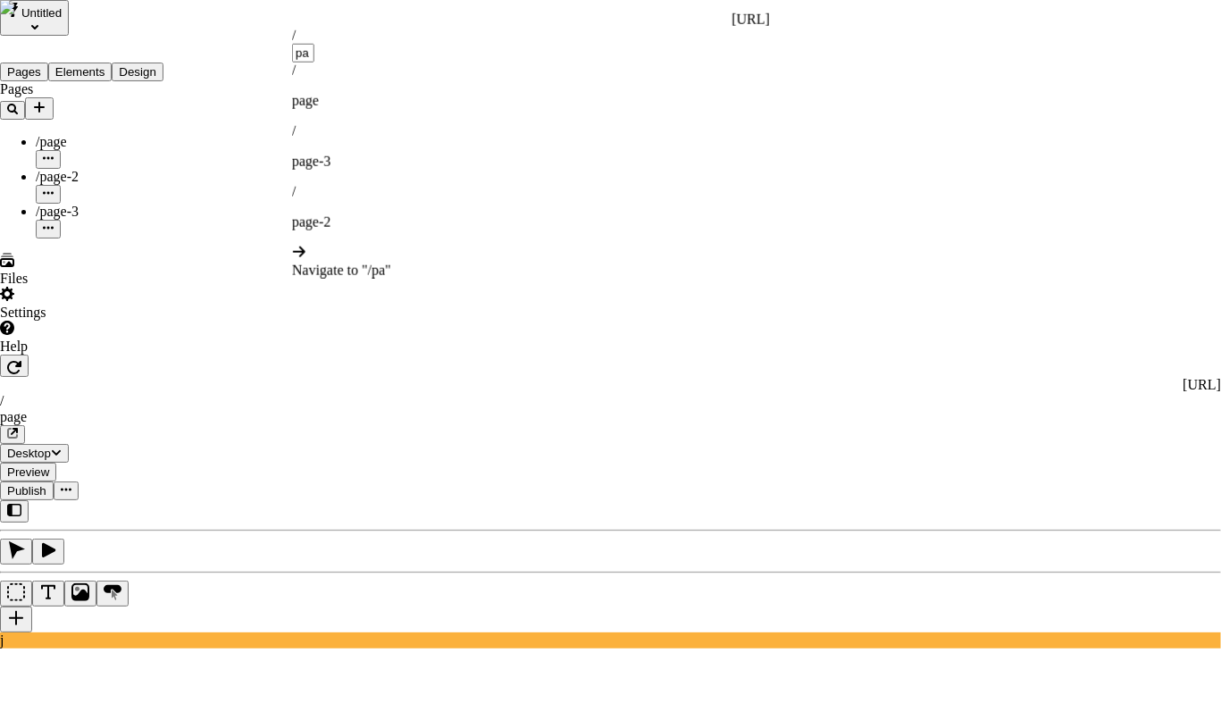
type input "p"
type input "a"
drag, startPoint x: 77, startPoint y: 284, endPoint x: 95, endPoint y: 269, distance: 23.4
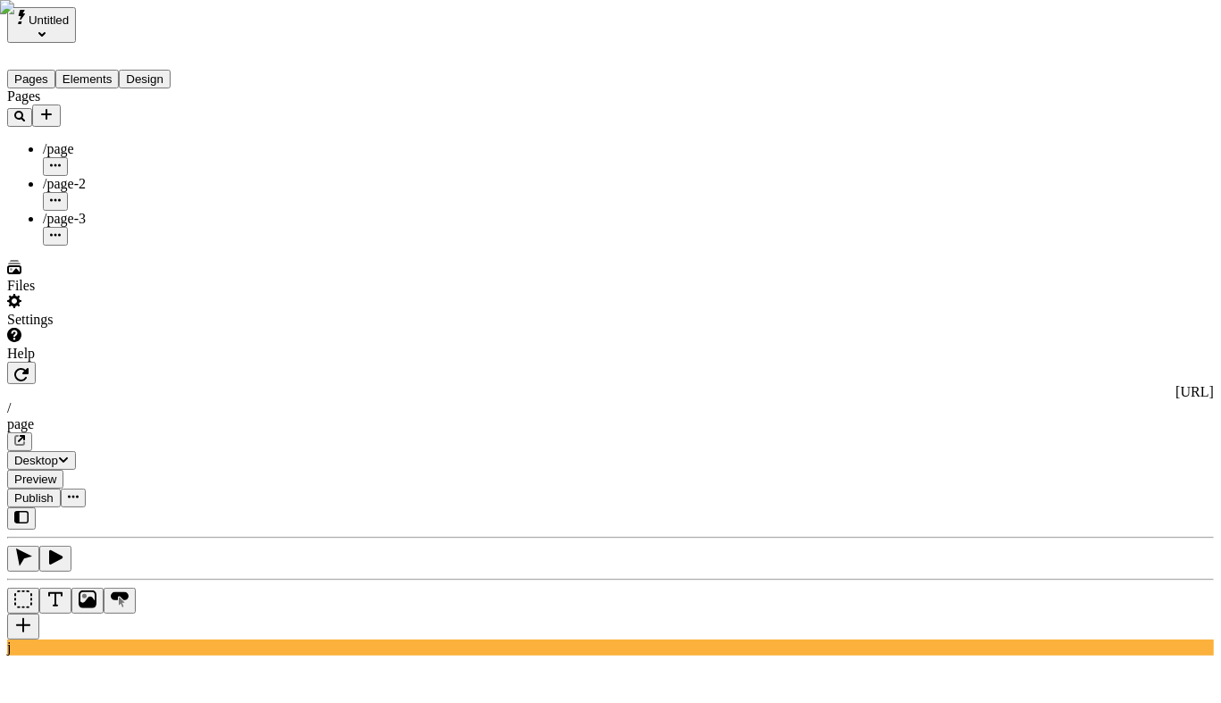
click at [446, 384] on div "http://m9w4oad2yk.localhost:3000 / page" at bounding box center [610, 417] width 1206 height 67
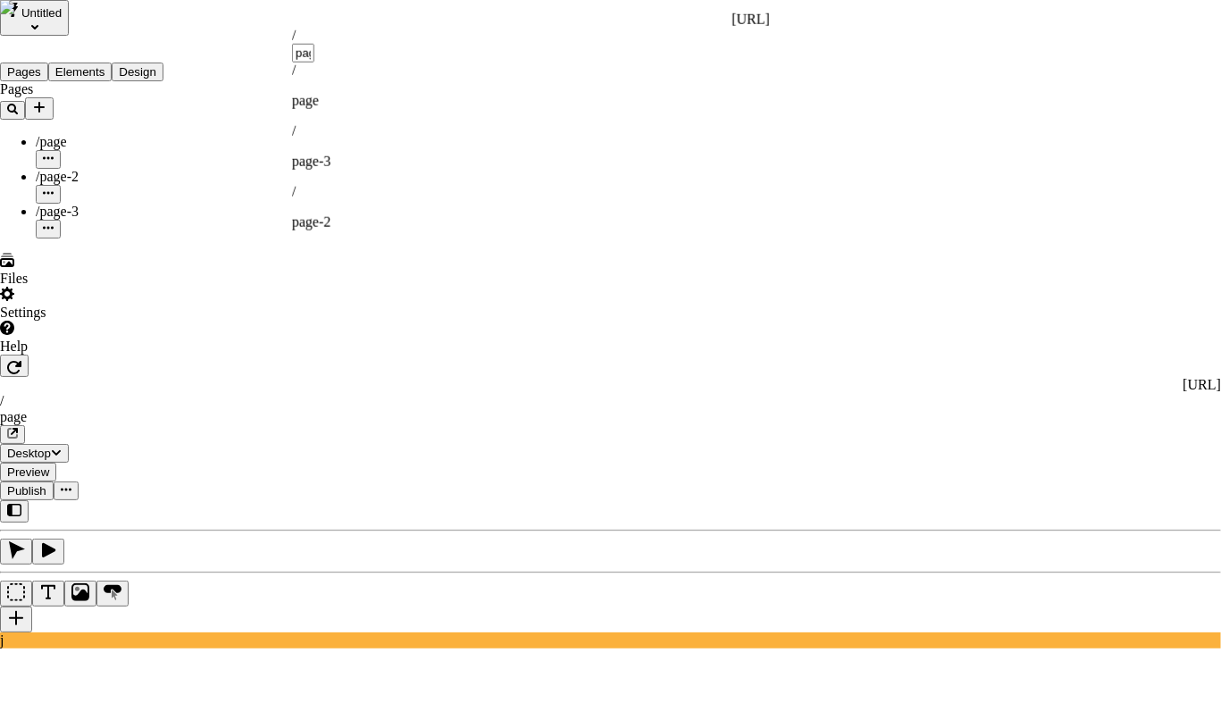
type input "p"
type input "a"
type input "d"
type input "e"
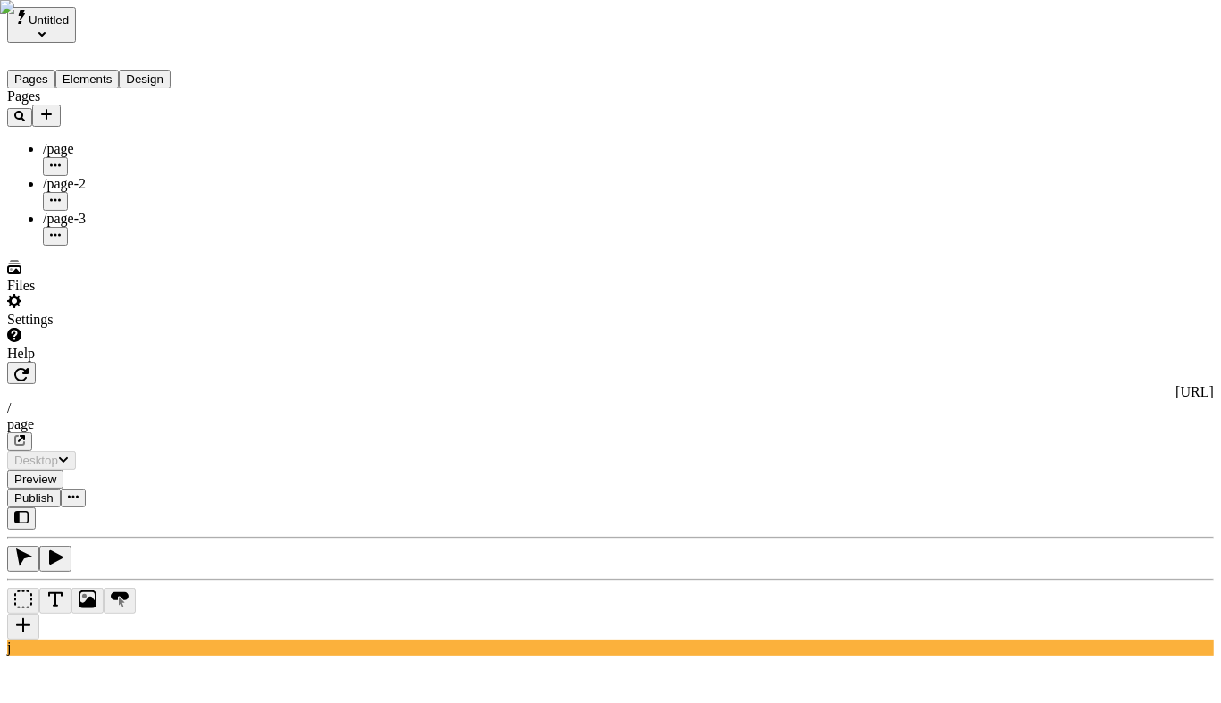
click at [93, 176] on div "/page-2" at bounding box center [132, 184] width 179 height 16
drag, startPoint x: 93, startPoint y: 186, endPoint x: 93, endPoint y: 162, distance: 23.2
click at [93, 211] on div "/page-3" at bounding box center [132, 219] width 179 height 16
click at [92, 176] on div "/page-2" at bounding box center [132, 184] width 179 height 16
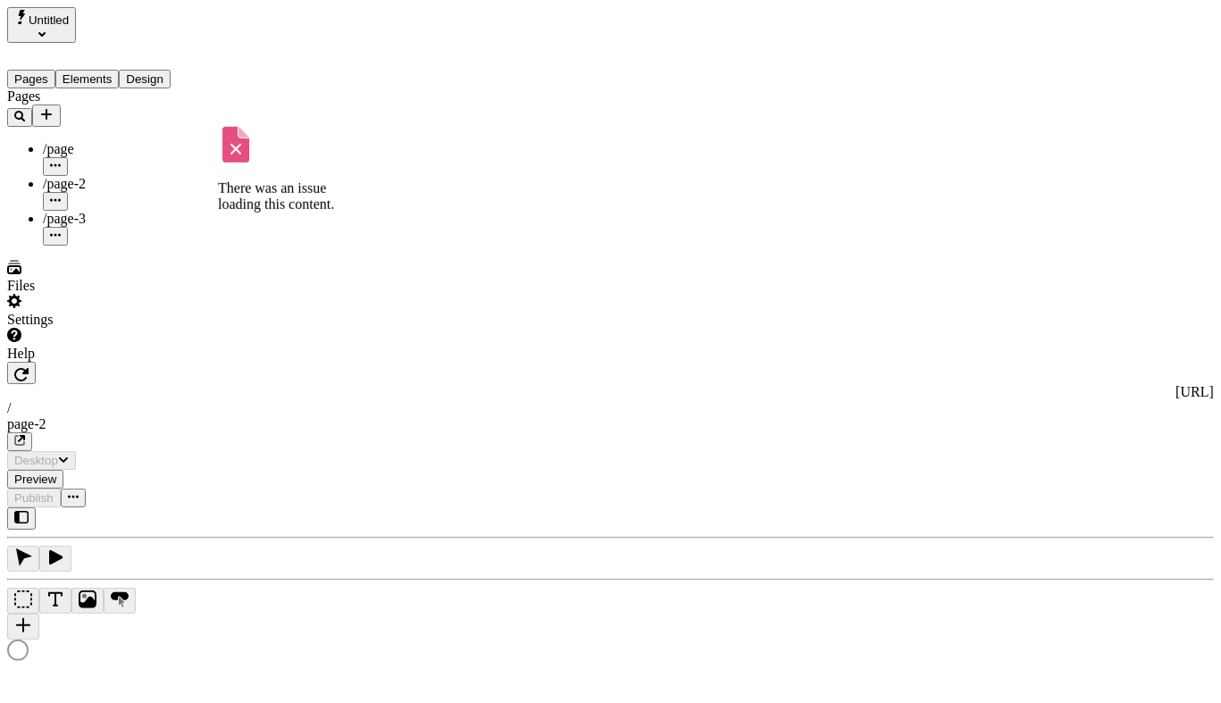
type input "asdfasdf"
type input "/page-2"
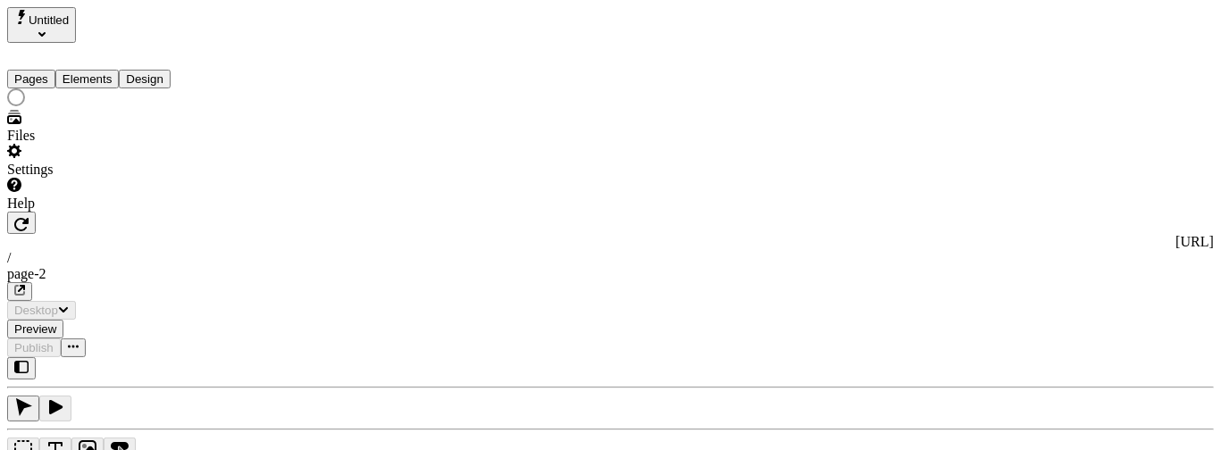
type input "asdfasdf"
type input "/page-2"
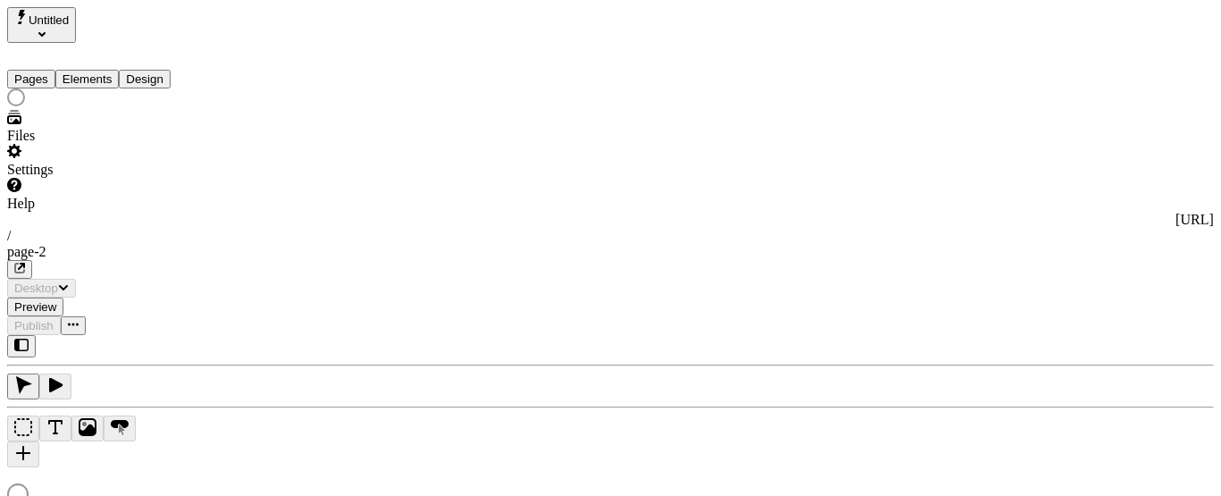
type input "asdfasdf"
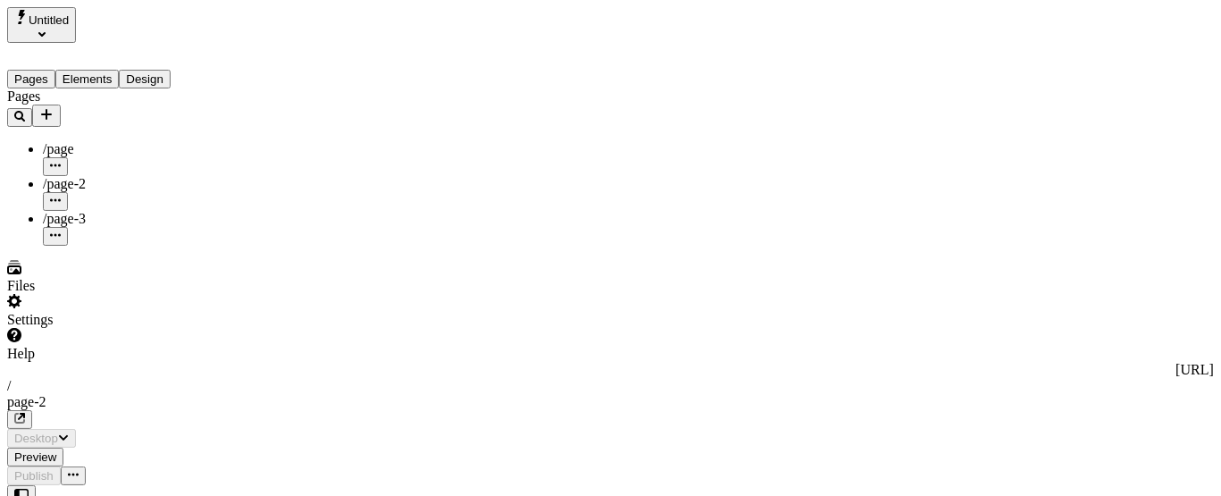
type input "/page-2"
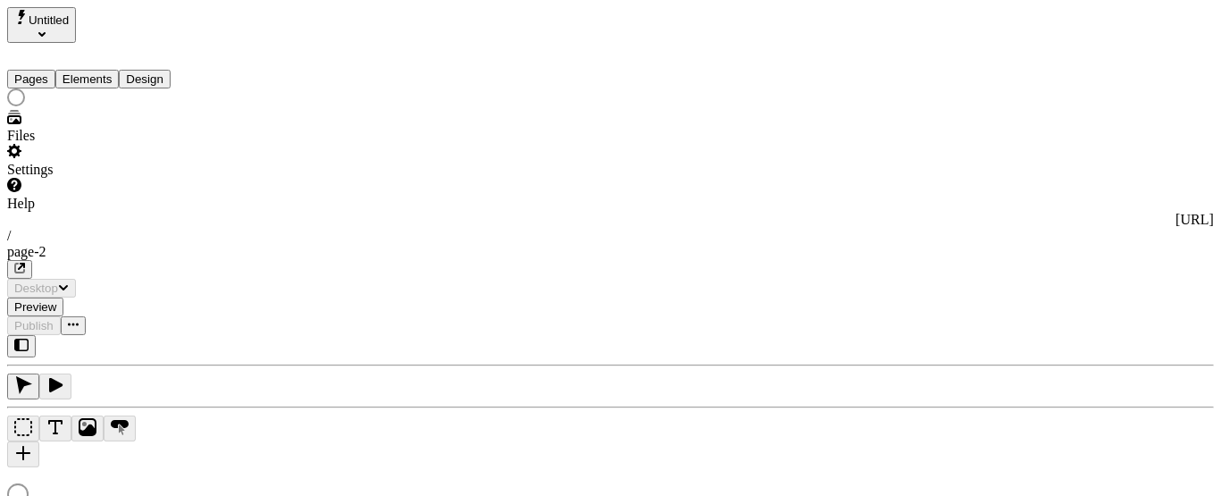
type input "asdfasdf"
type input "/page-2"
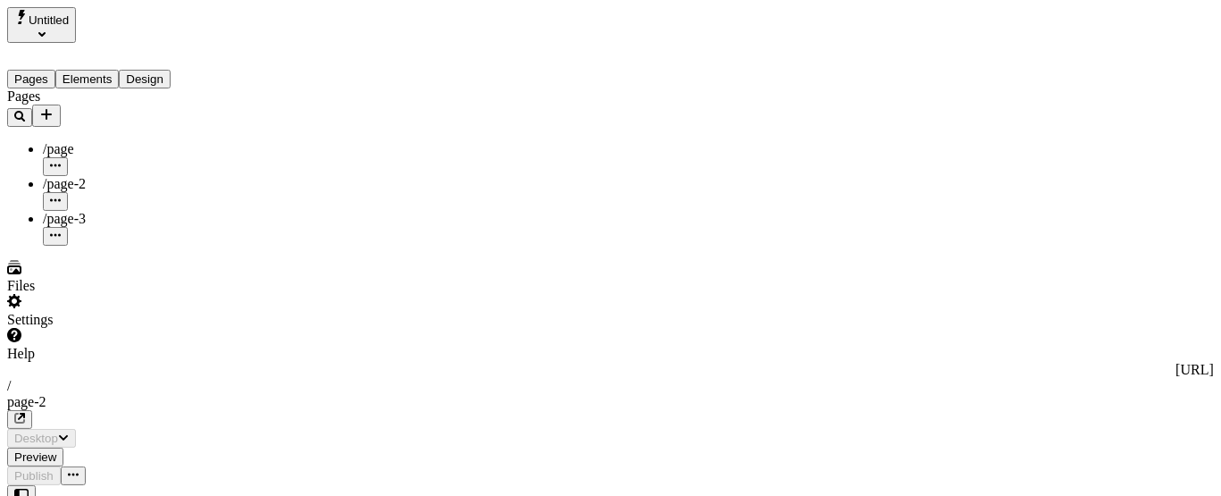
type input "/page-2"
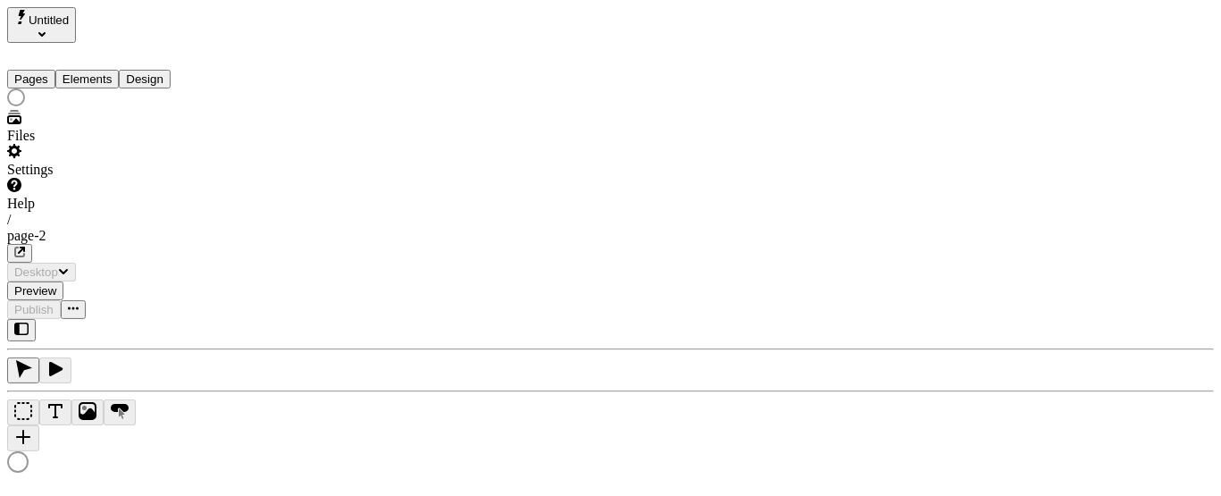
type input "/page-2"
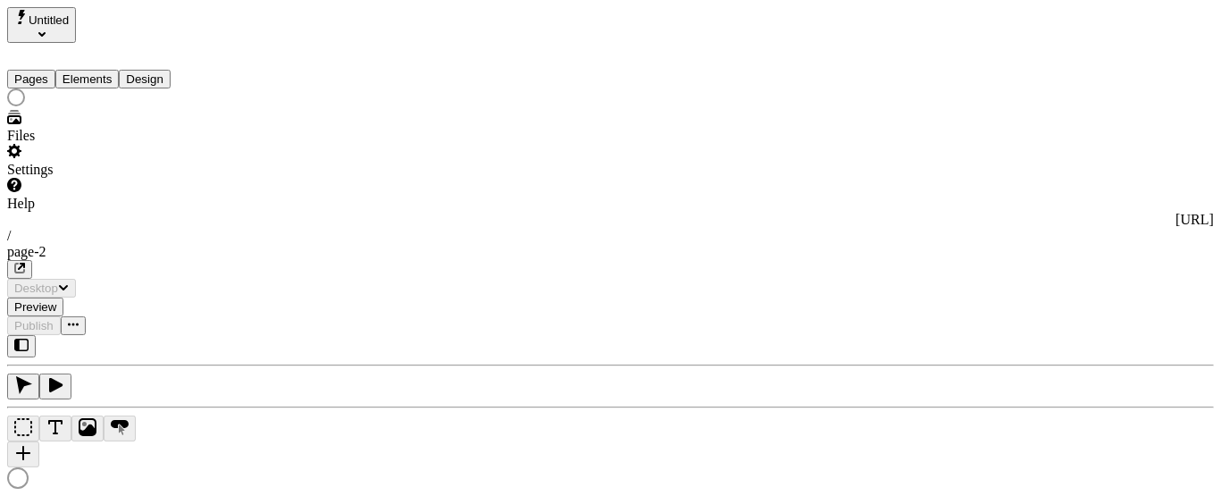
type input "asdfasdf"
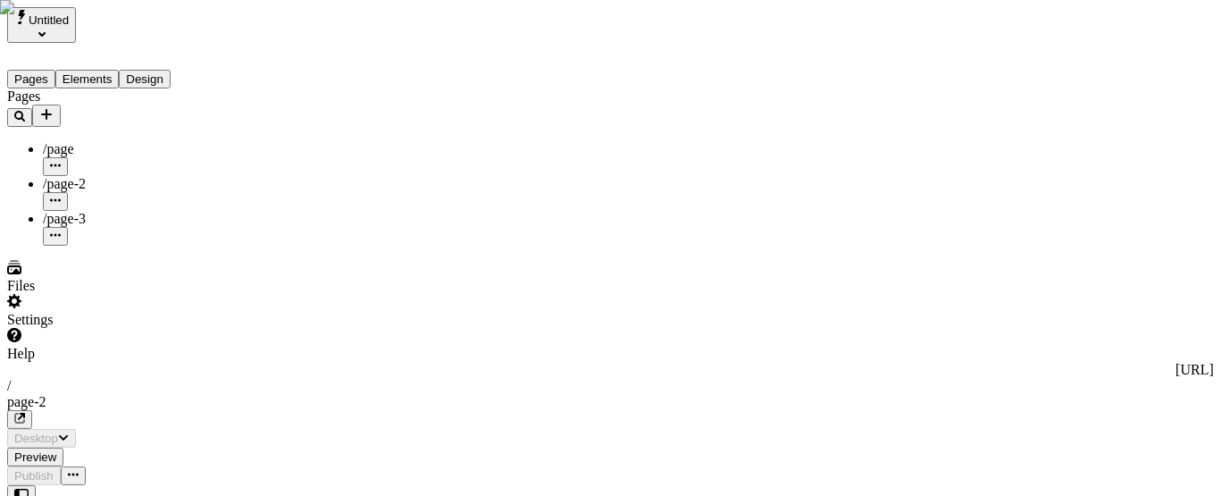
type input "/page-2"
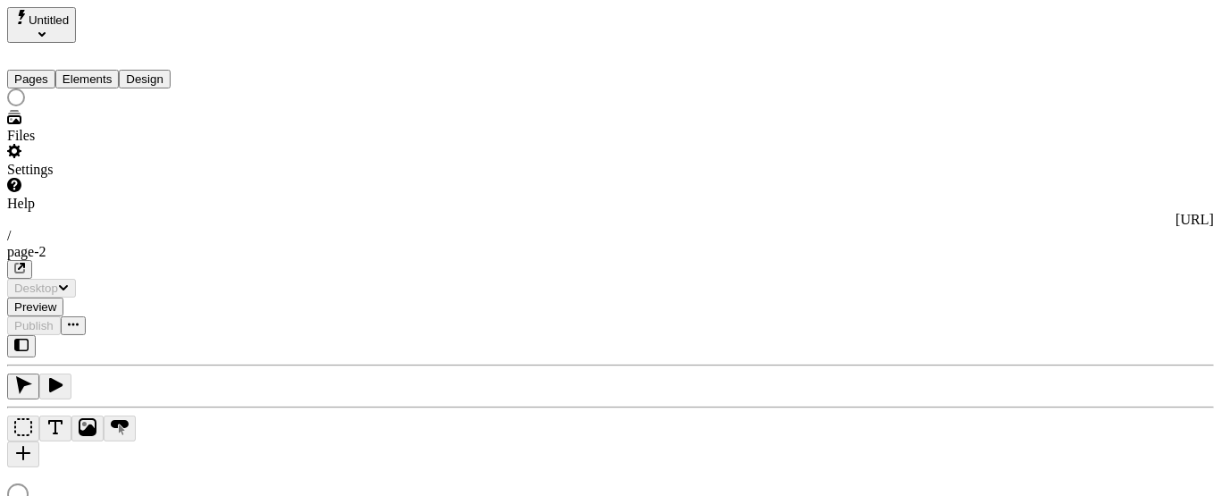
type input "/page-2"
type input "asdfasdf"
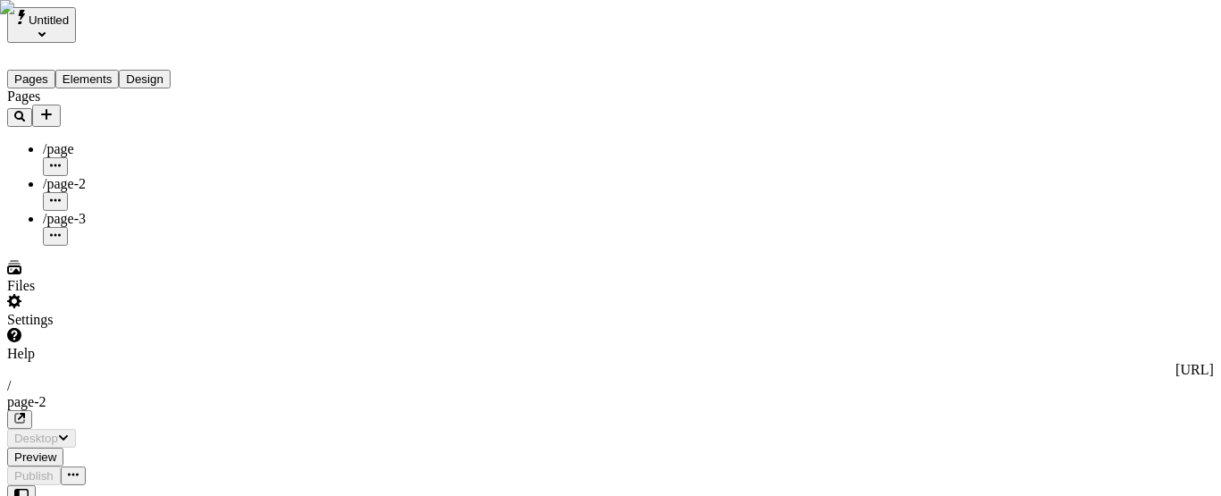
type input "/page-2"
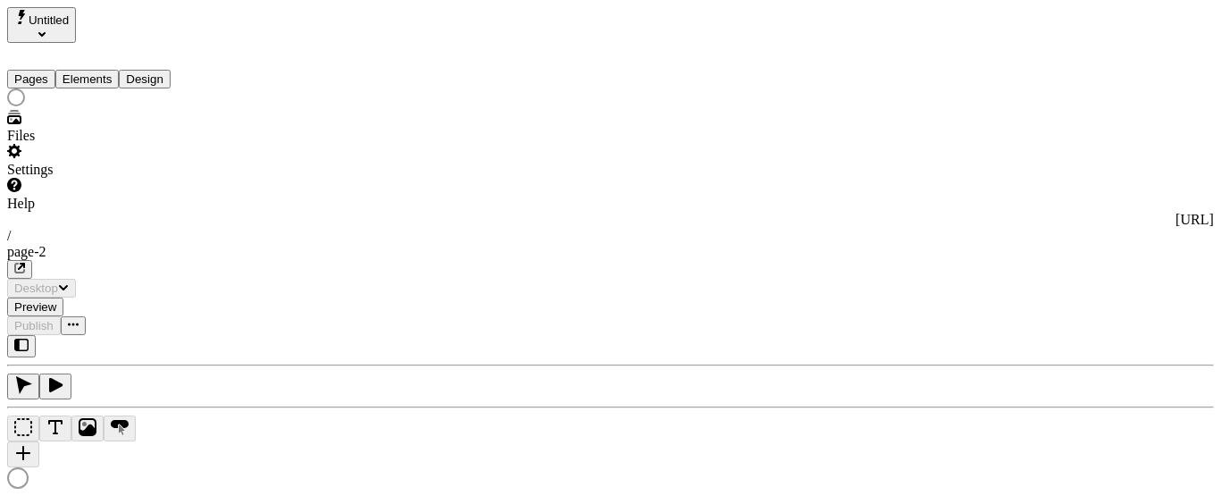
type input "/page-2"
type input "asdfasdf"
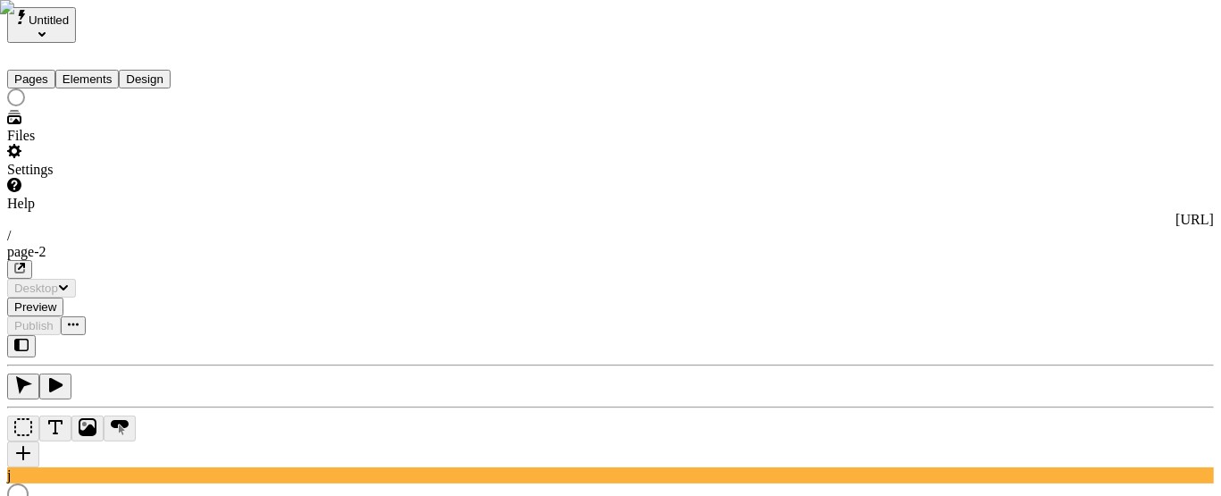
type input "/page-2"
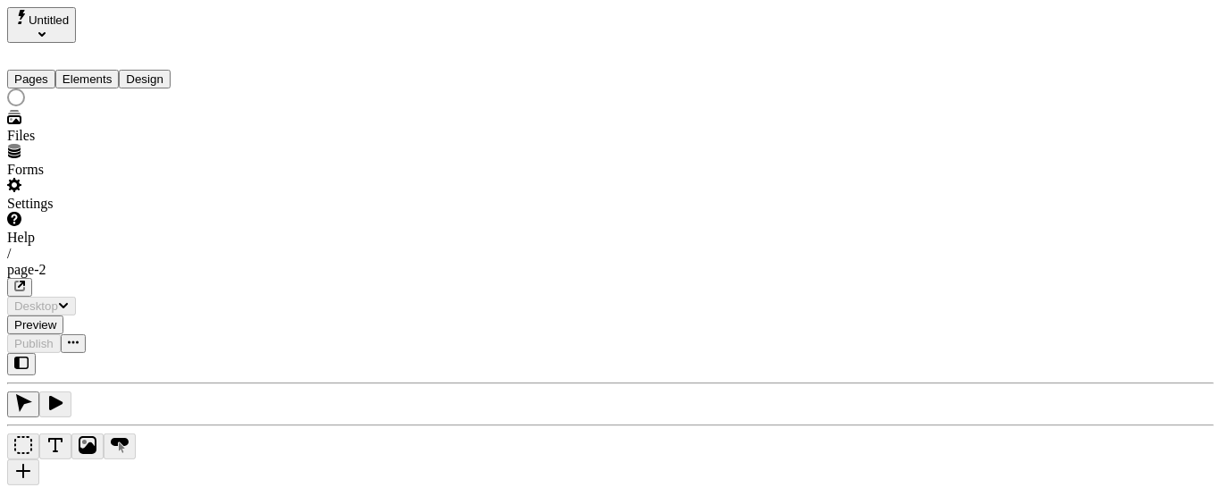
type input "/page-2"
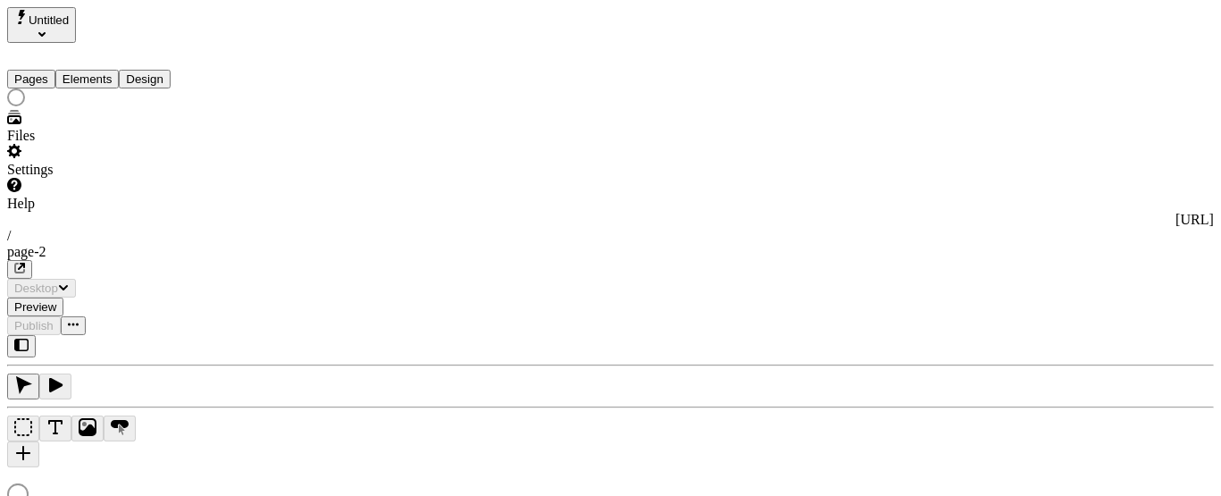
type input "asdfasdf"
type input "/page-2"
type input "asdfasdf"
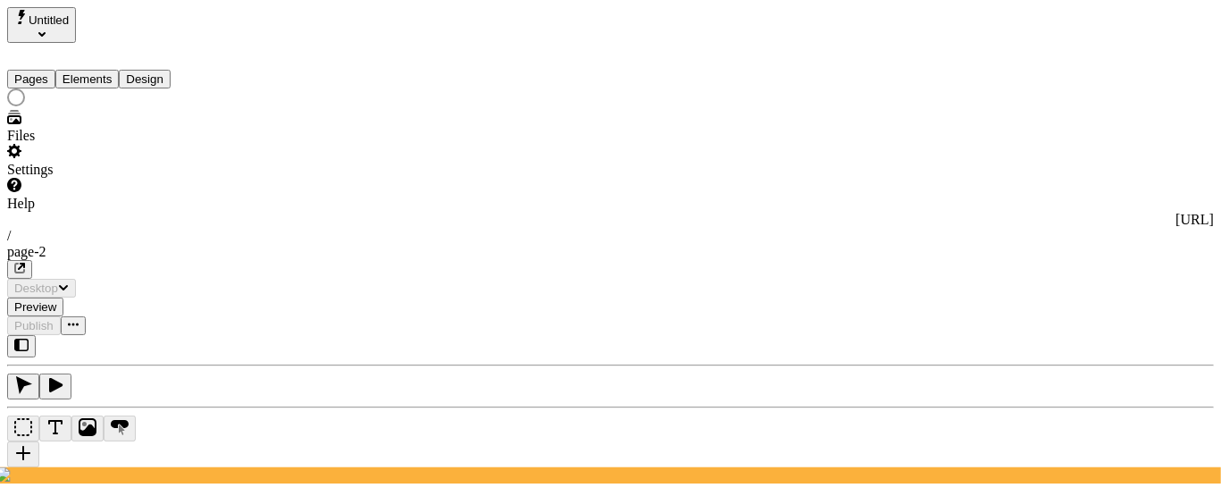
type input "/page-2"
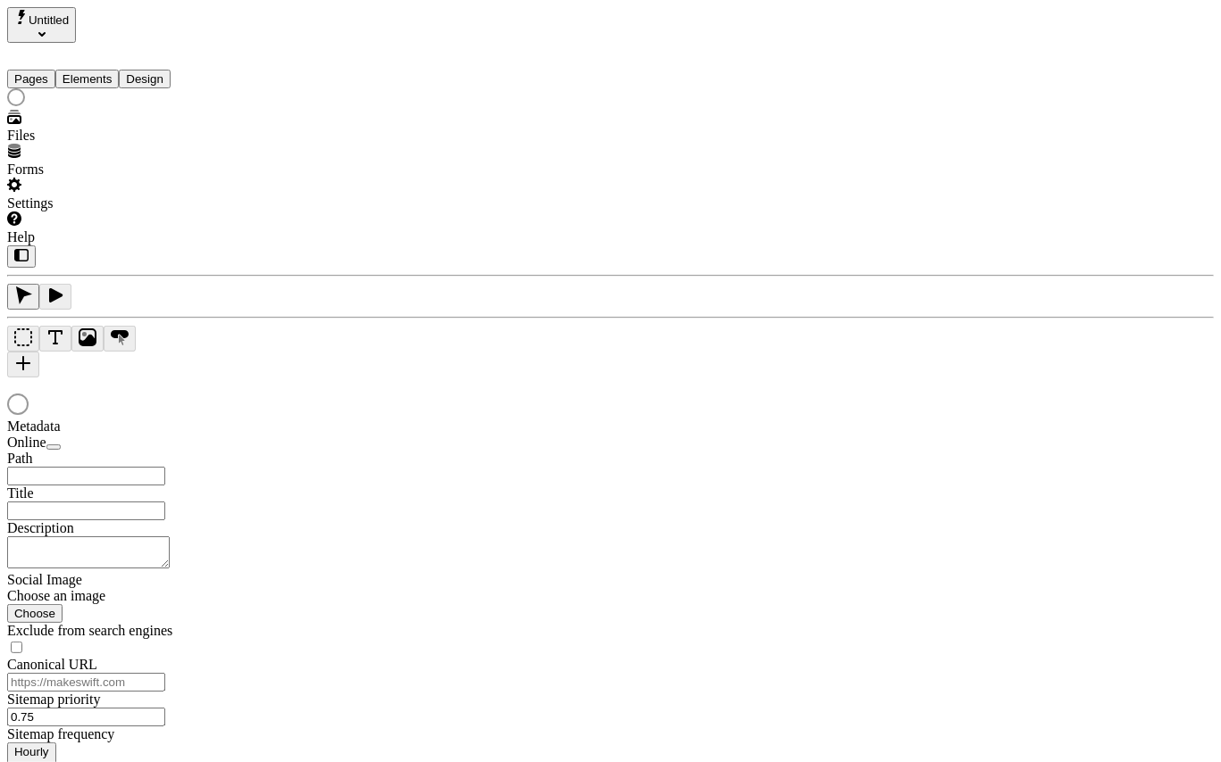
type input "asdfasdf"
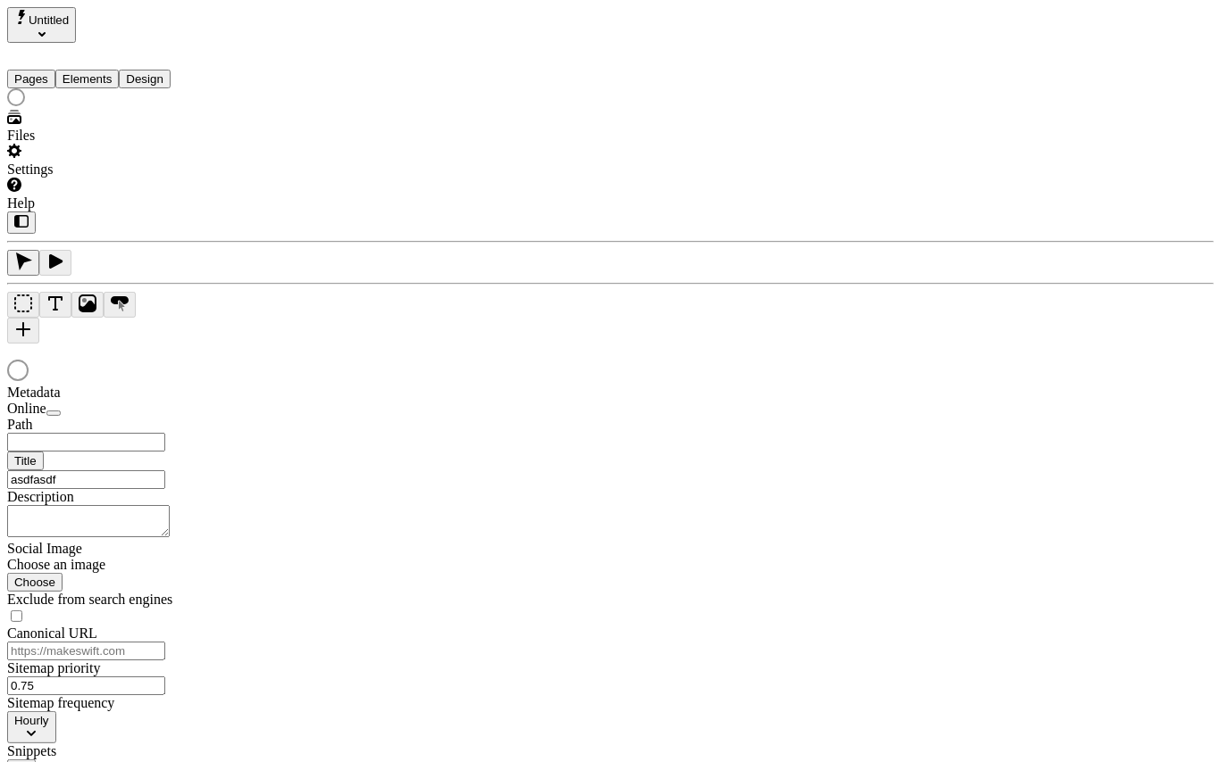
type input "/page-2"
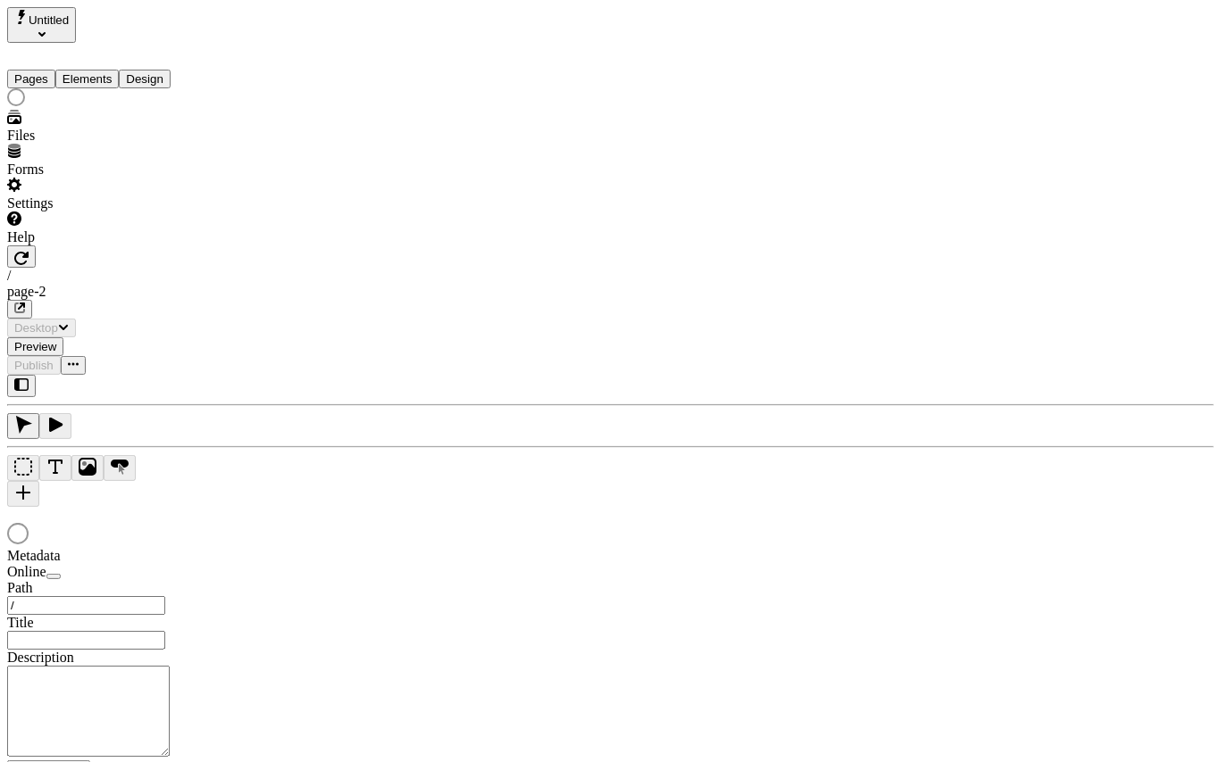
type input "/page-2"
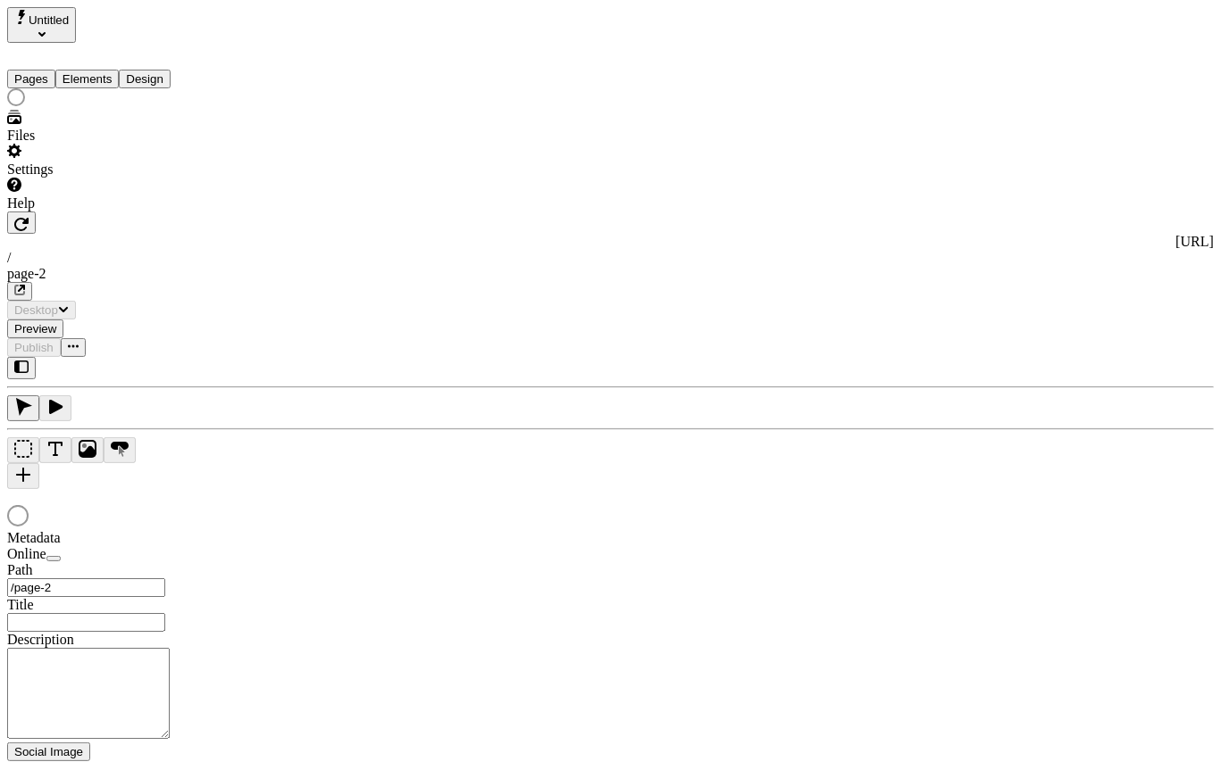
type input "asdfasdf"
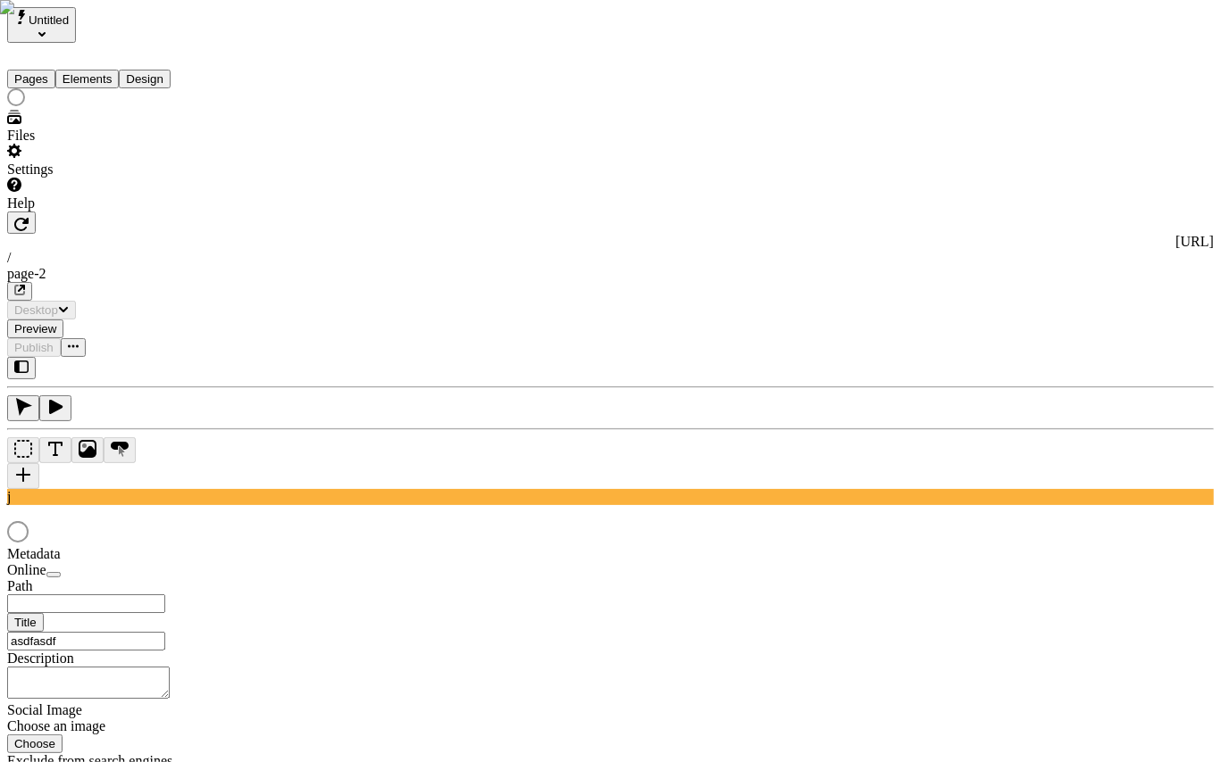
type input "/page-2"
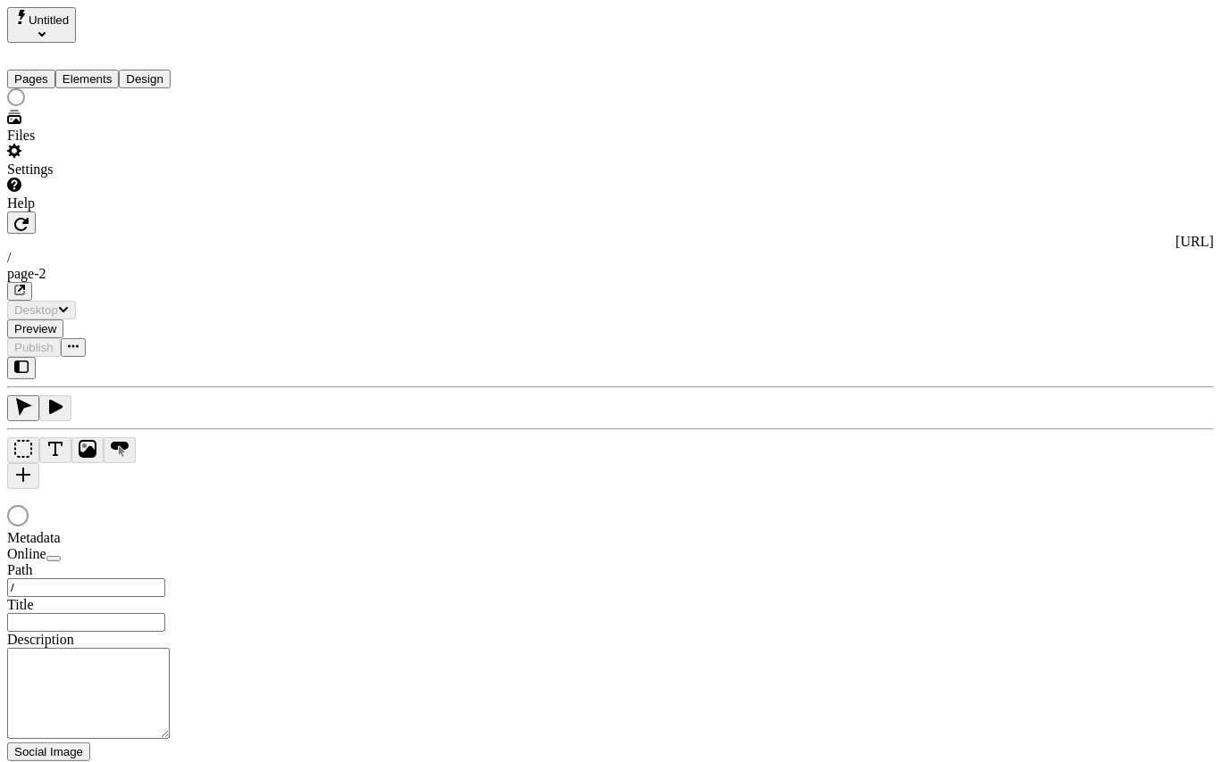
type input "/page-2"
type input "asdfasdf"
type input "/page-2"
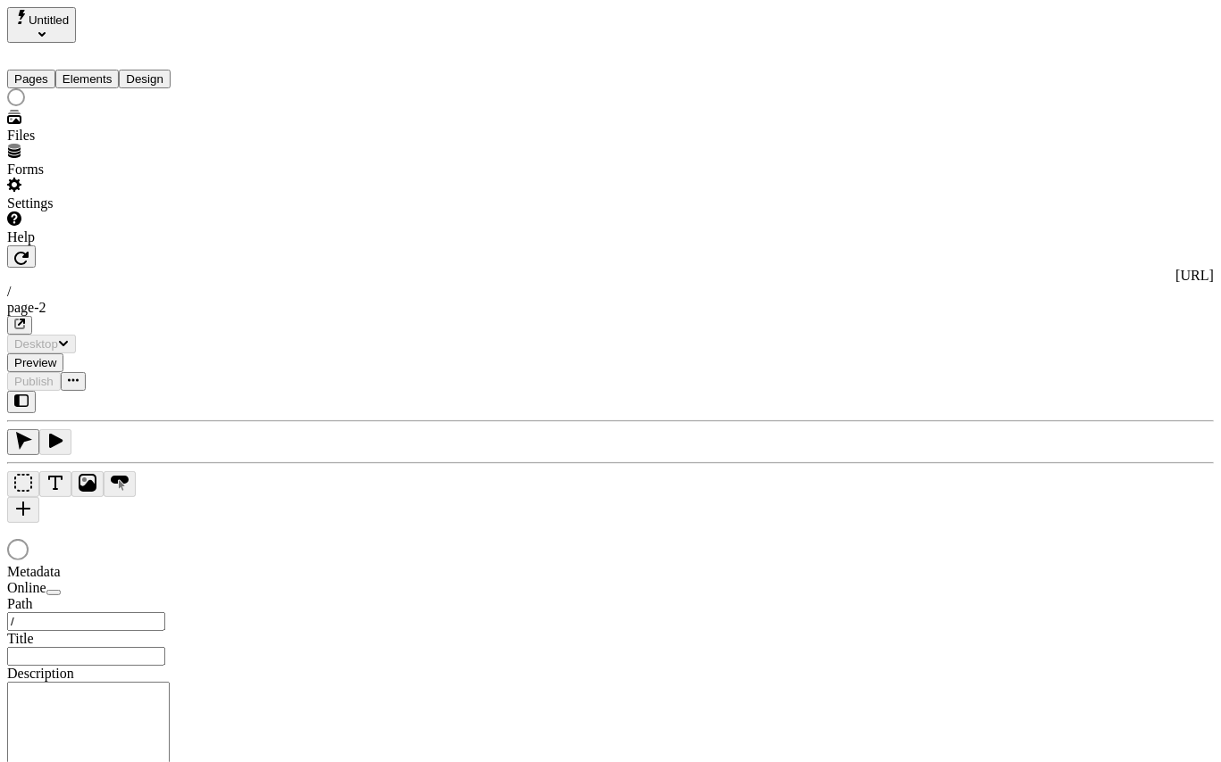
type input "/page-2"
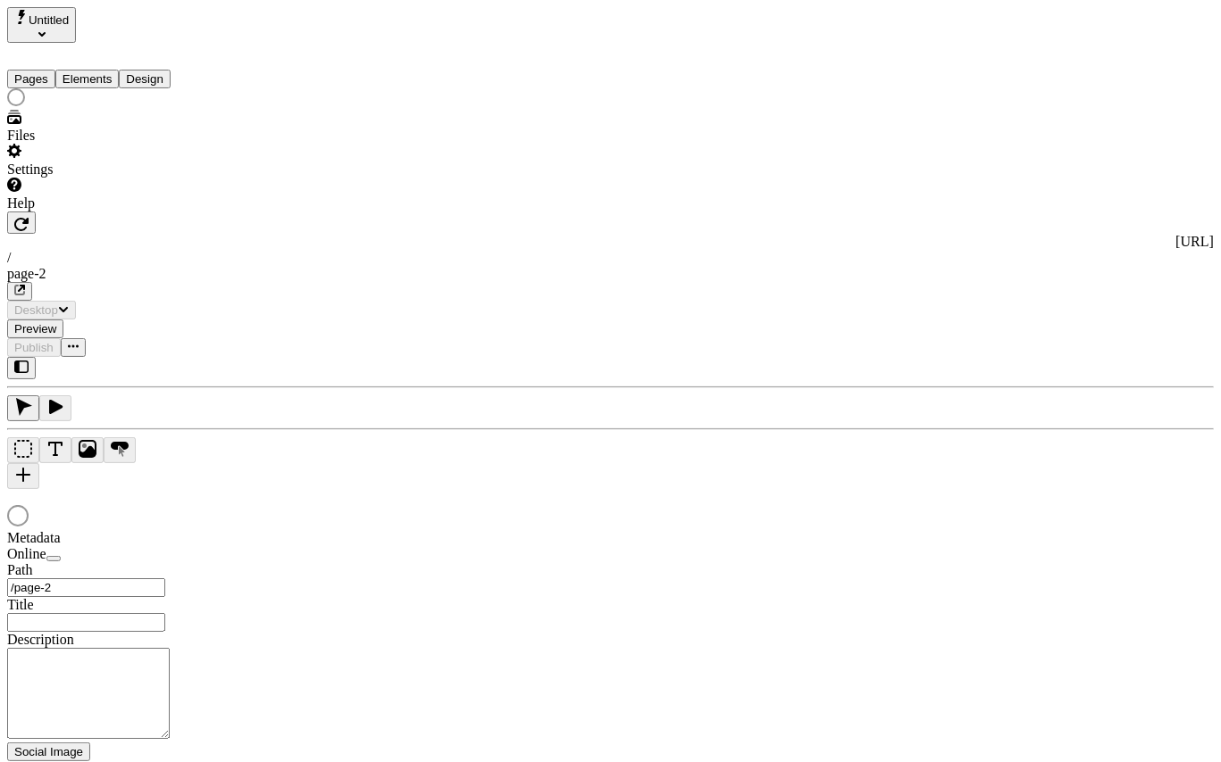
type input "asdfasdf"
type input "/page-2"
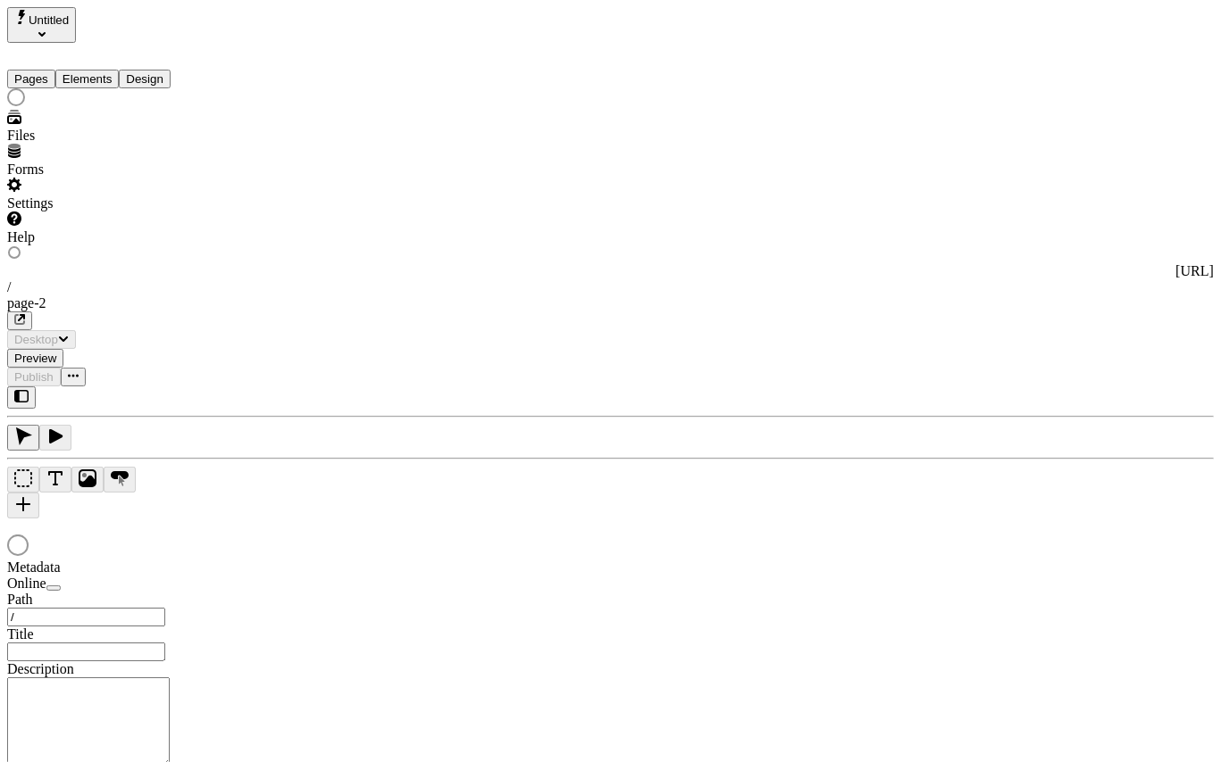
type input "/page-2"
type input "asdfasdf"
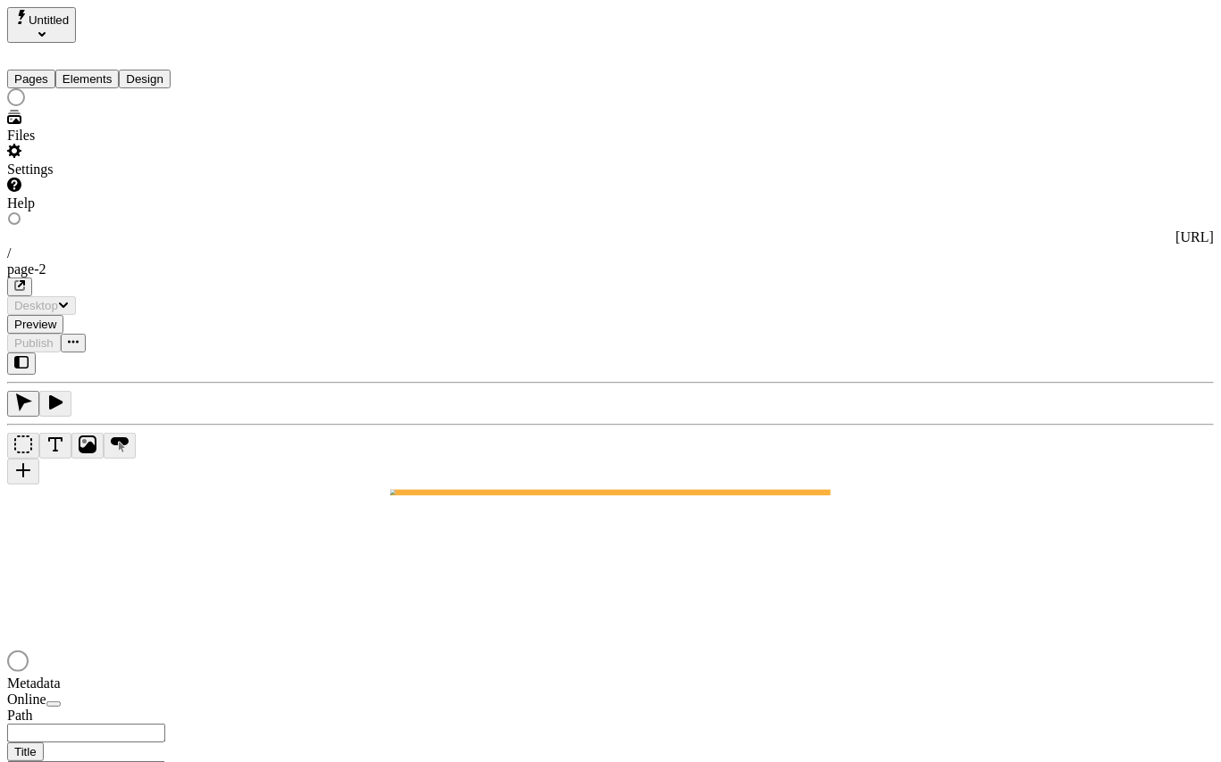
type input "/page-2"
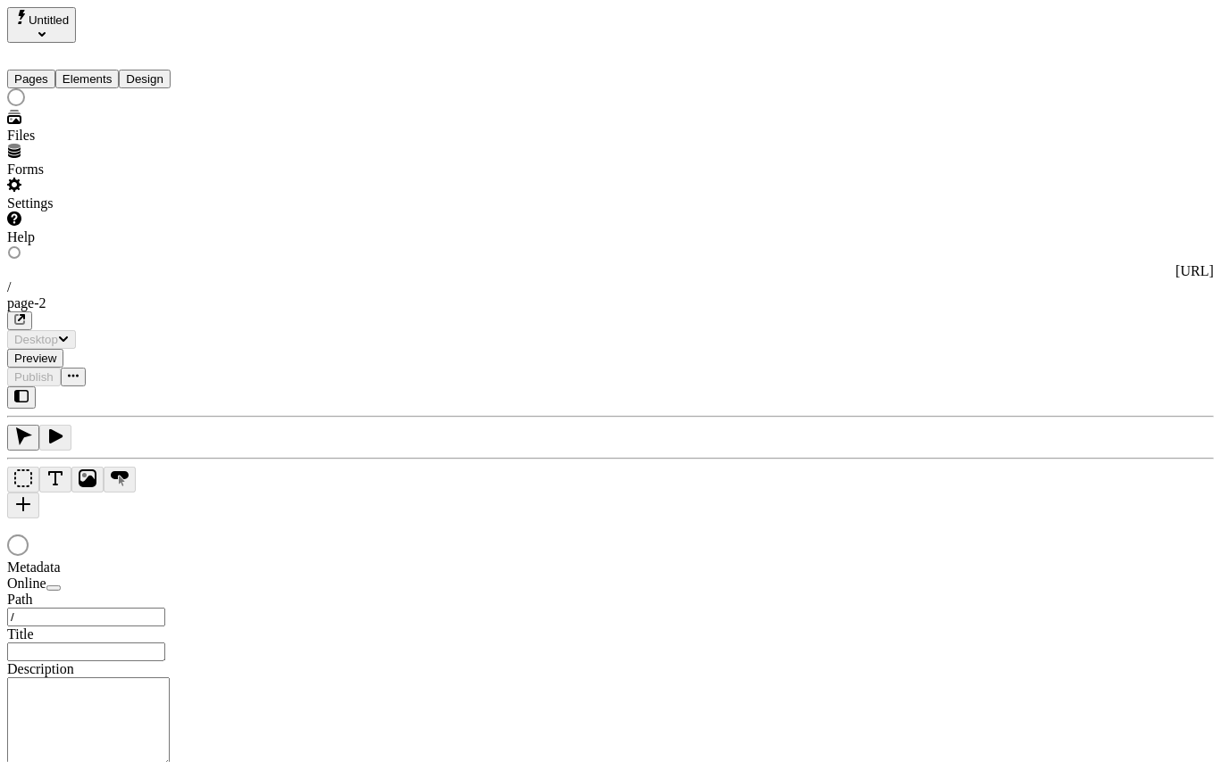
type input "/page-2"
type input "asdfasdf"
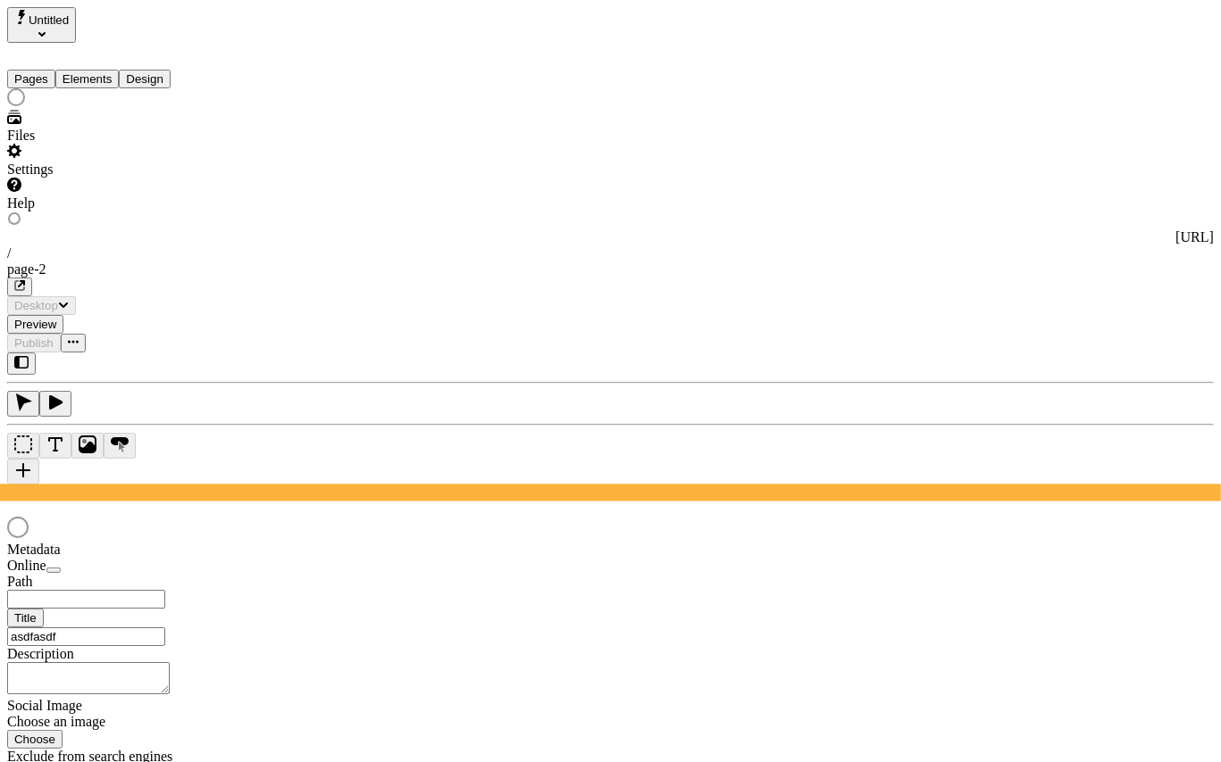
type input "/page-2"
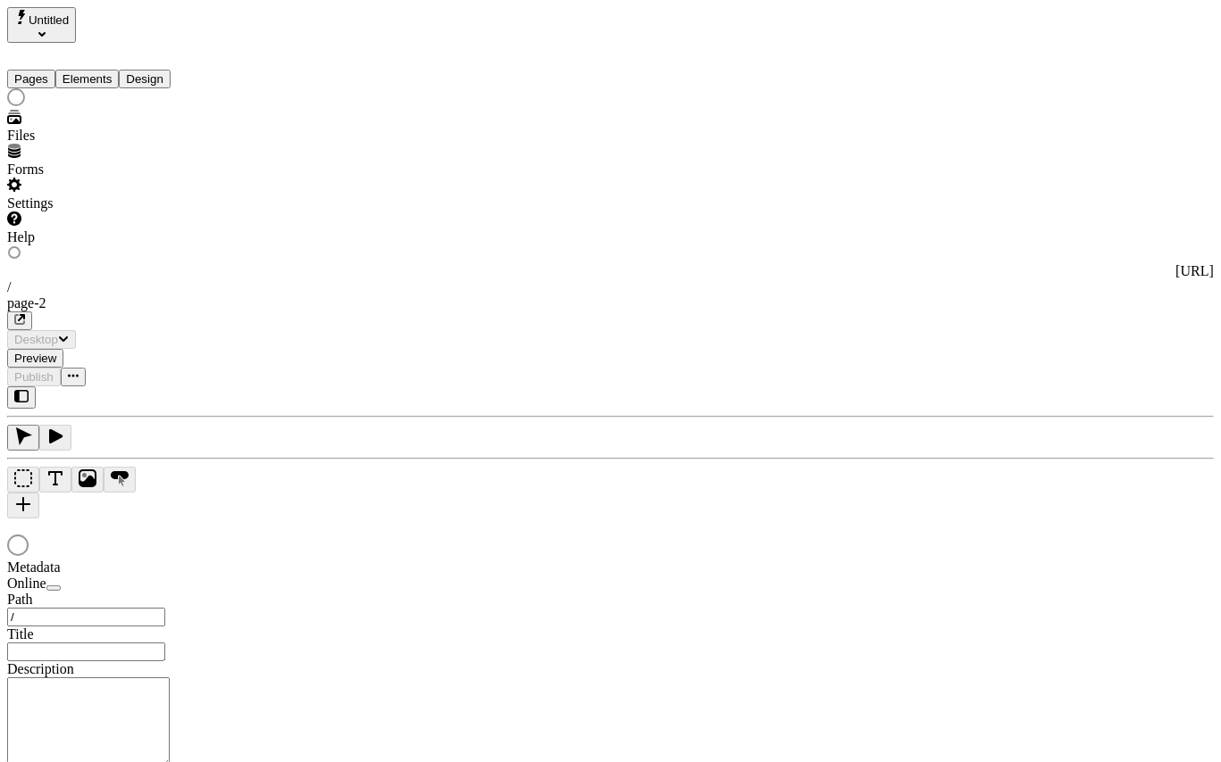
type input "/page-2"
type input "asdfasdf"
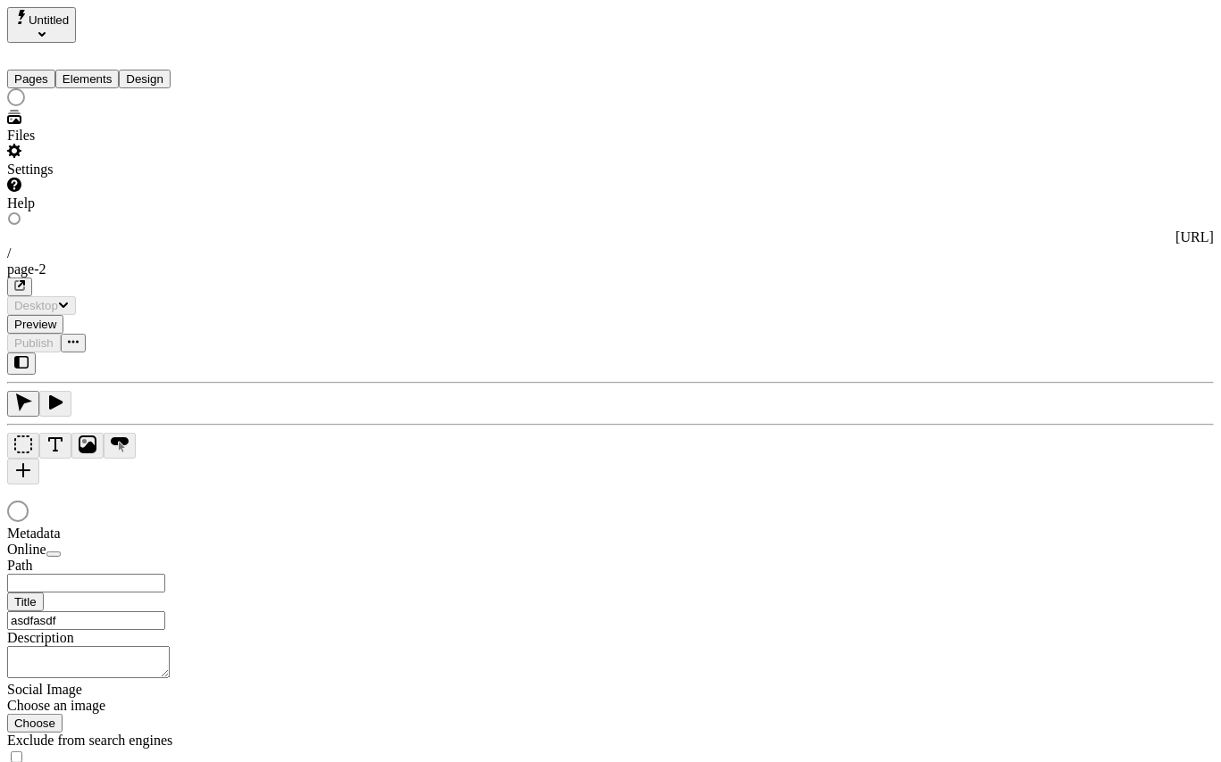
type input "/page-2"
